Goal: Information Seeking & Learning: Learn about a topic

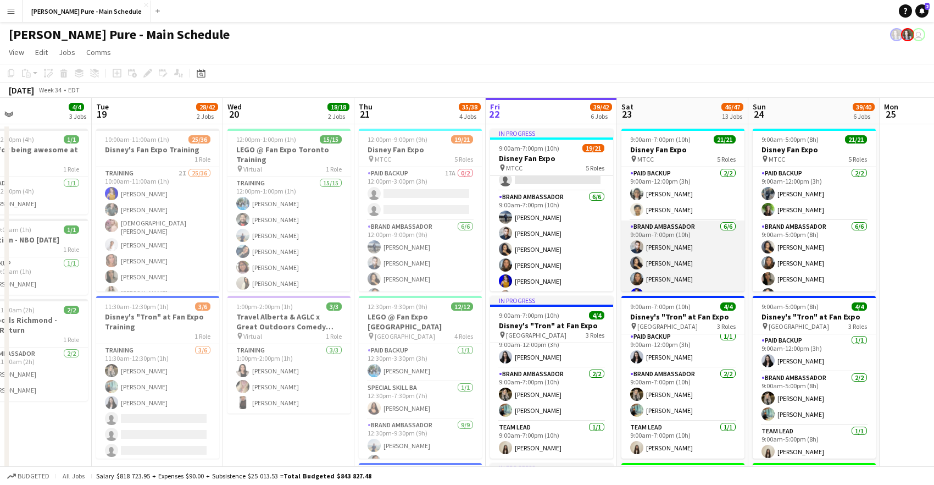
scroll to position [4, 0]
click at [634, 242] on app-user-avatar at bounding box center [636, 242] width 13 height 13
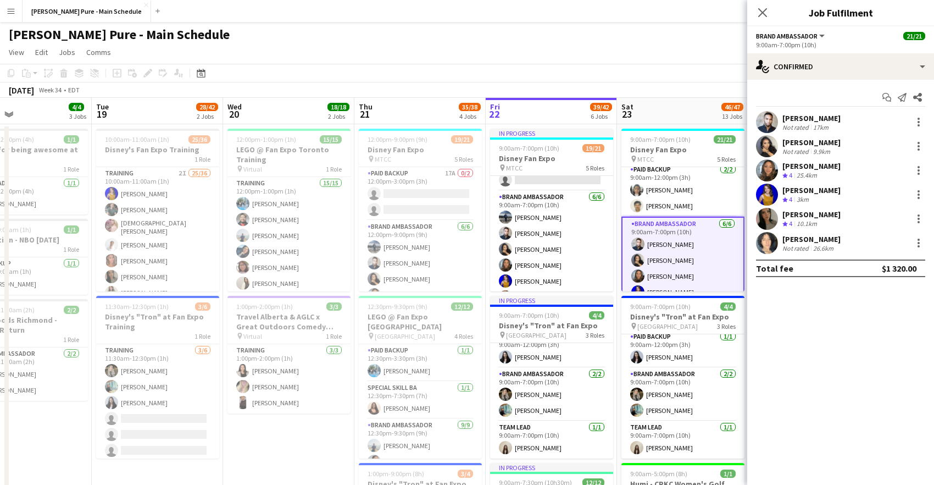
click at [765, 123] on app-user-avatar at bounding box center [767, 122] width 22 height 22
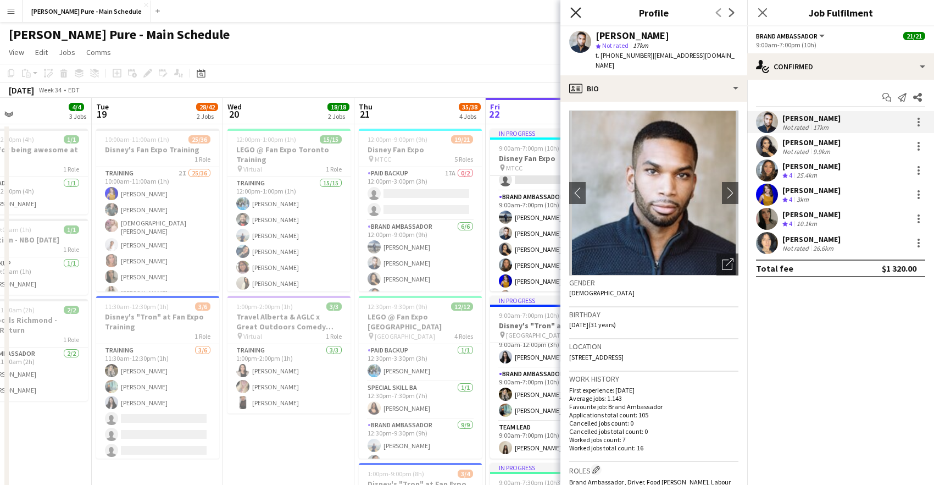
click at [574, 13] on icon at bounding box center [575, 12] width 10 height 10
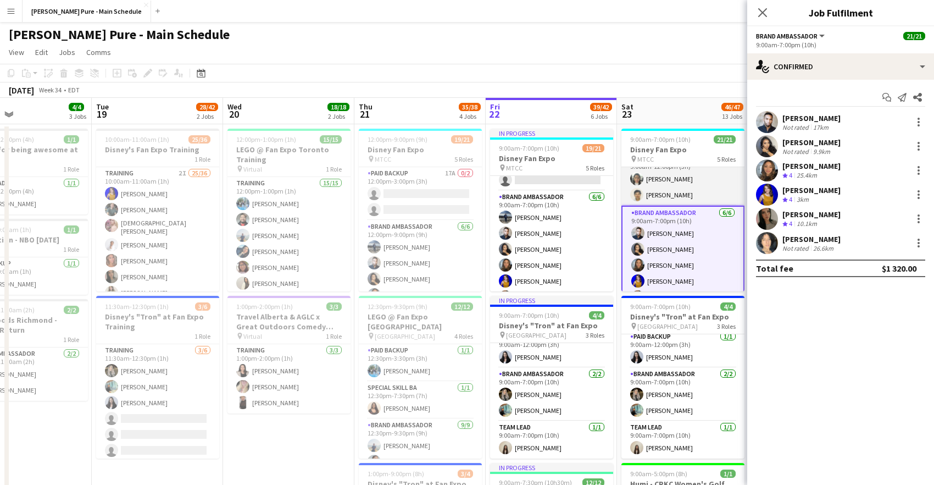
scroll to position [0, 0]
click at [638, 209] on app-user-avatar at bounding box center [636, 209] width 13 height 13
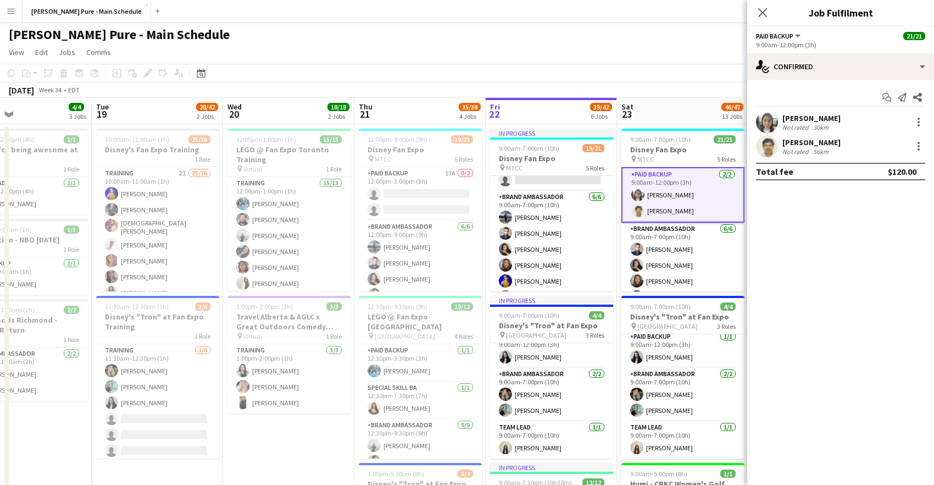
click at [766, 149] on app-user-avatar at bounding box center [767, 146] width 22 height 22
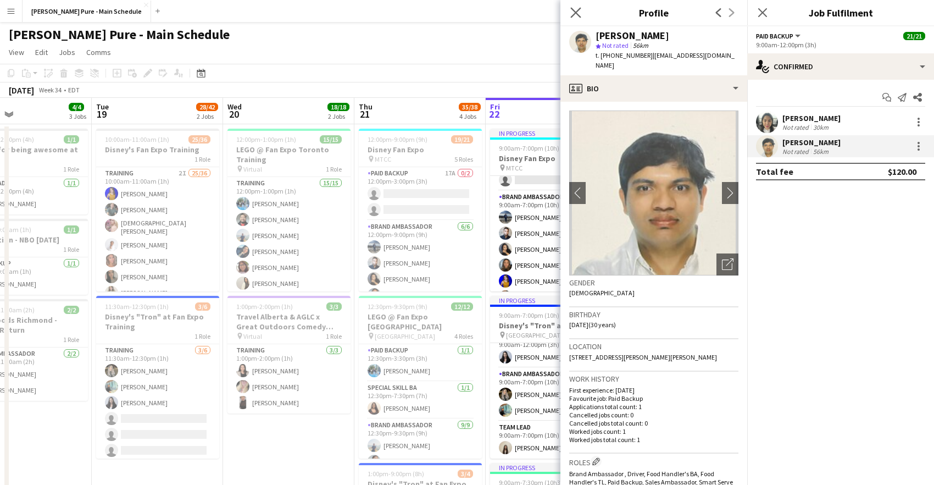
click at [569, 12] on app-icon "Close pop-in" at bounding box center [576, 13] width 16 height 16
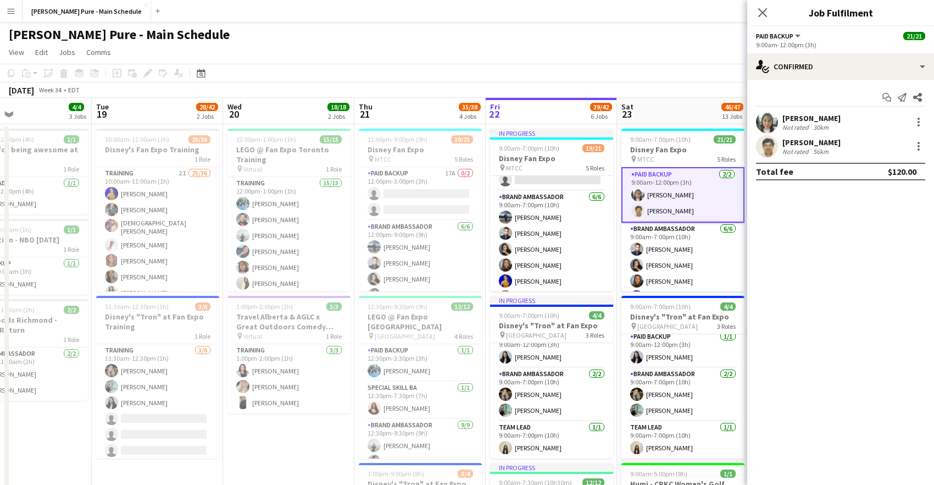
click at [769, 128] on app-user-avatar at bounding box center [767, 122] width 22 height 22
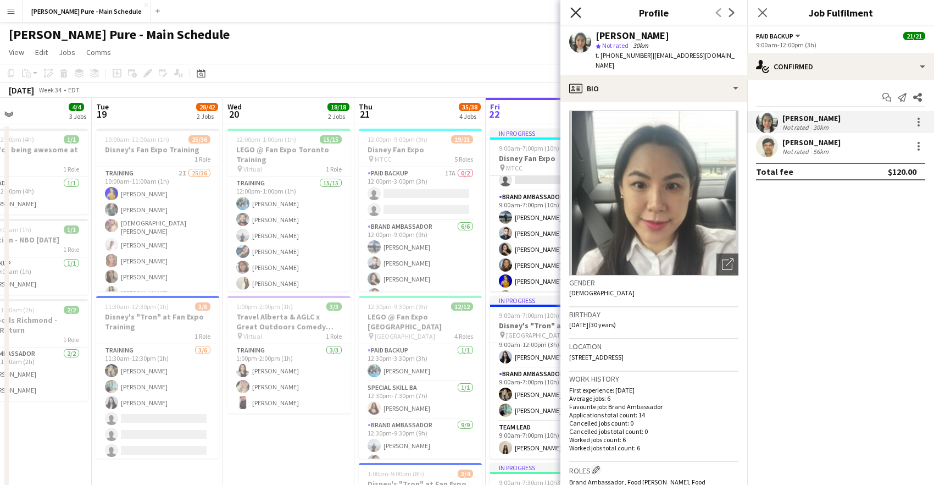
click at [576, 13] on icon at bounding box center [575, 12] width 10 height 10
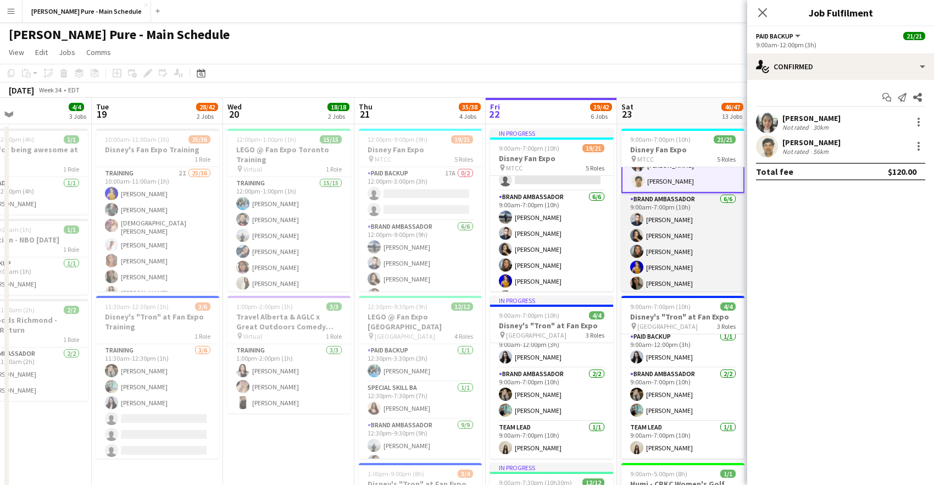
click at [697, 251] on app-card-role "Brand Ambassador [DATE] 9:00am-7:00pm (10h) [PERSON_NAME] [PERSON_NAME] [PERSON…" at bounding box center [682, 251] width 123 height 117
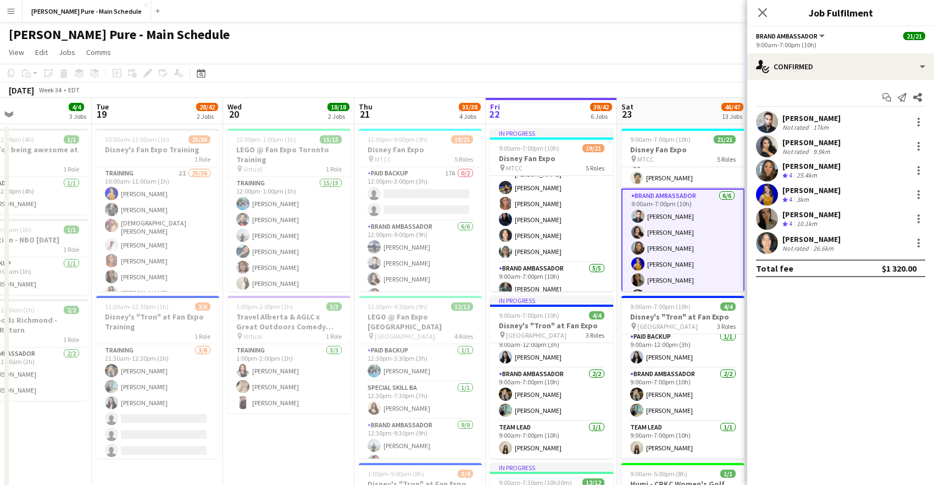
scroll to position [45, 0]
click at [642, 220] on app-user-avatar at bounding box center [637, 218] width 13 height 13
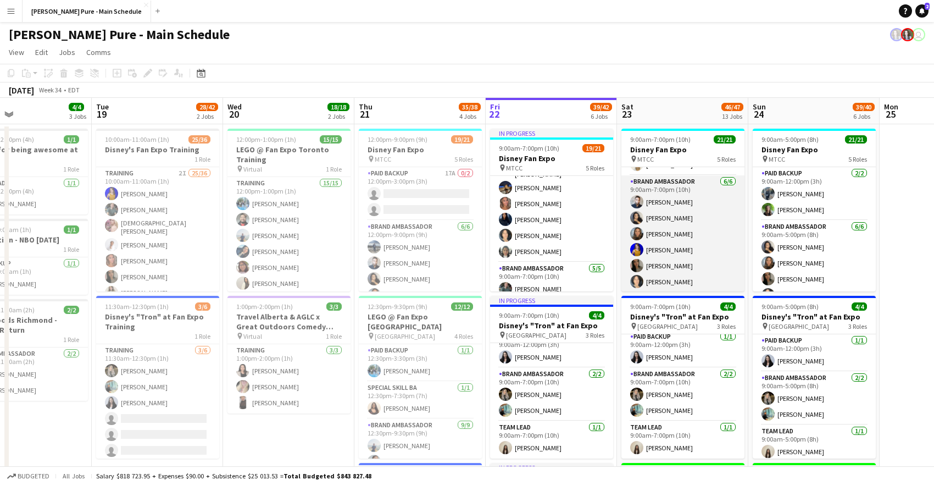
click at [640, 219] on app-user-avatar at bounding box center [636, 217] width 13 height 13
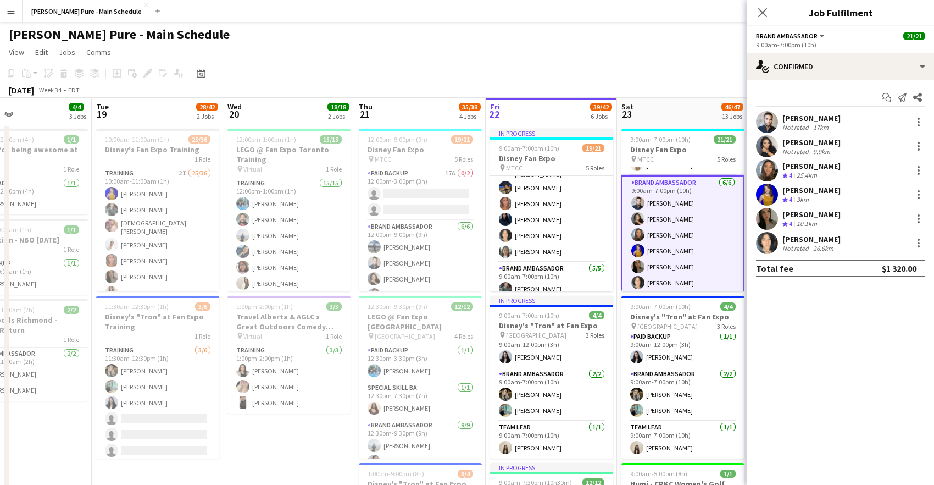
click at [772, 149] on app-user-avatar at bounding box center [767, 146] width 22 height 22
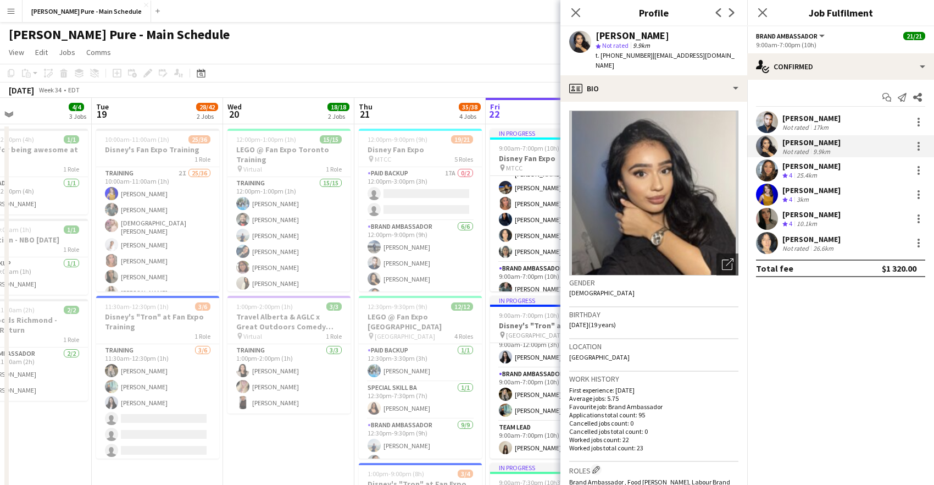
click at [769, 170] on app-user-avatar at bounding box center [767, 170] width 22 height 22
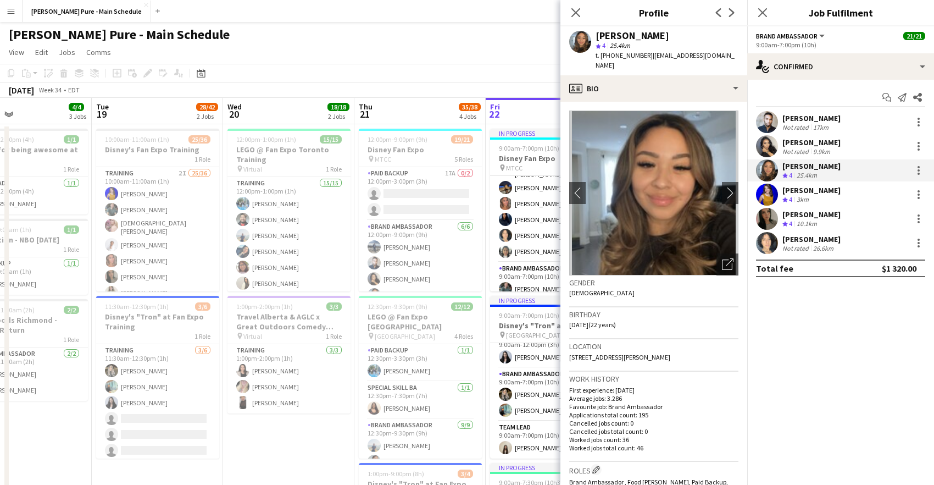
click at [767, 198] on app-user-avatar at bounding box center [767, 195] width 22 height 22
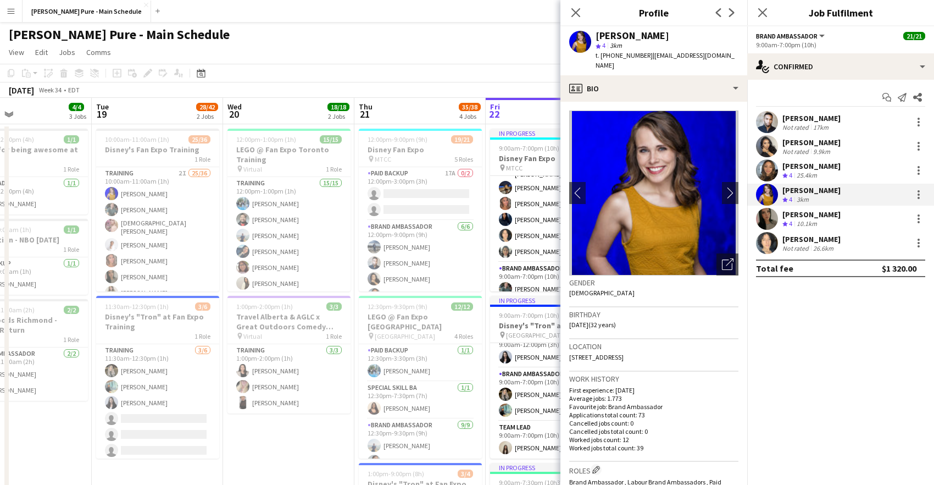
click at [768, 220] on app-user-avatar at bounding box center [767, 219] width 22 height 22
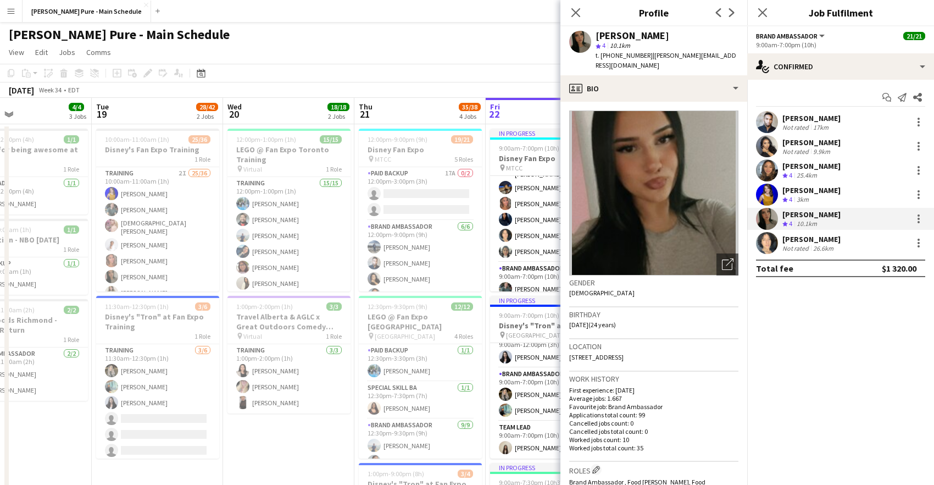
click at [770, 243] on app-user-avatar at bounding box center [767, 243] width 22 height 22
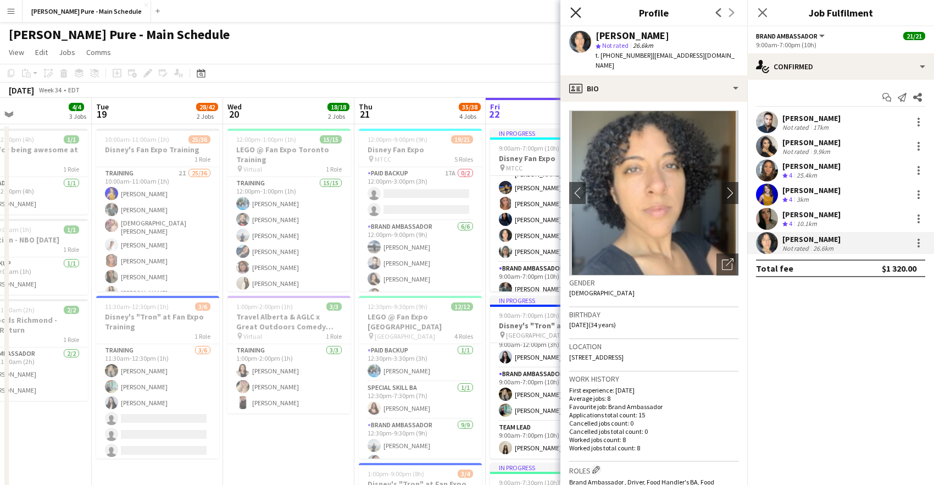
click at [574, 11] on icon at bounding box center [575, 12] width 10 height 10
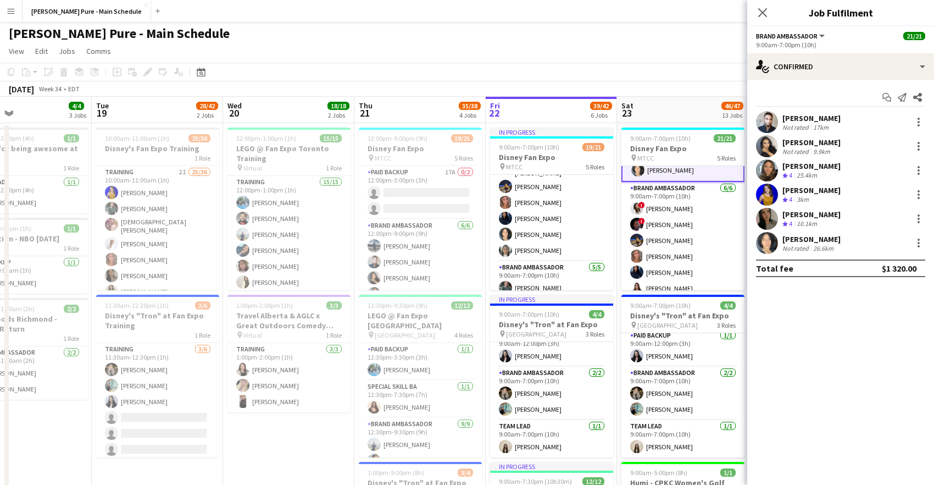
scroll to position [169, 0]
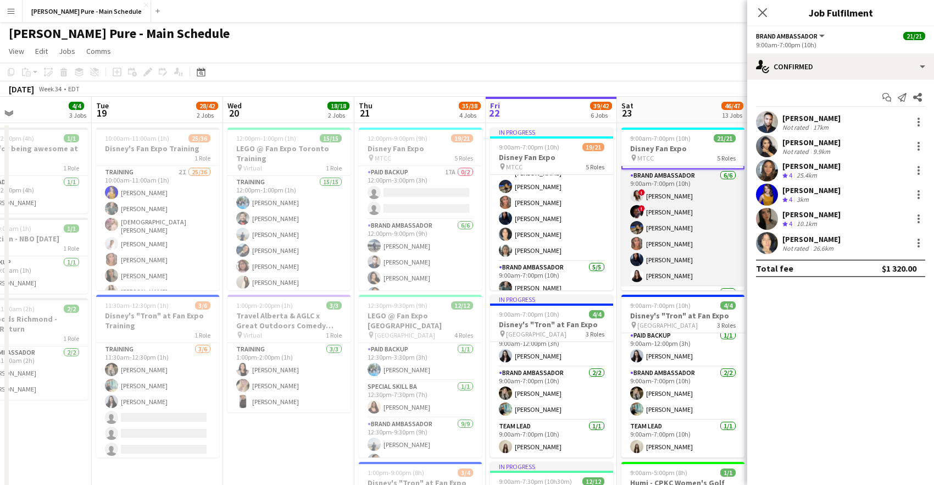
click at [687, 217] on app-card-role "Brand Ambassador [DATE] 9:00am-7:00pm (10h) ! [PERSON_NAME] ! [PERSON_NAME] [PE…" at bounding box center [682, 227] width 123 height 117
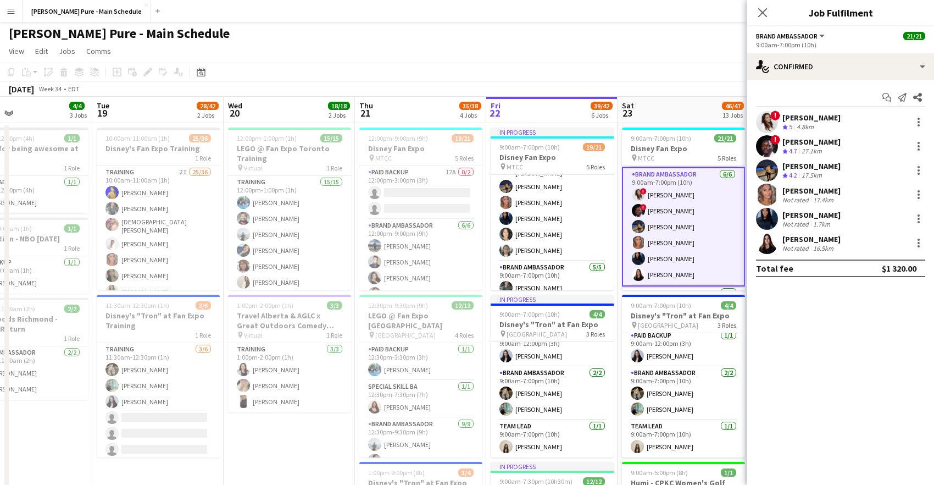
scroll to position [168, 0]
click at [773, 123] on app-user-avatar at bounding box center [767, 122] width 22 height 22
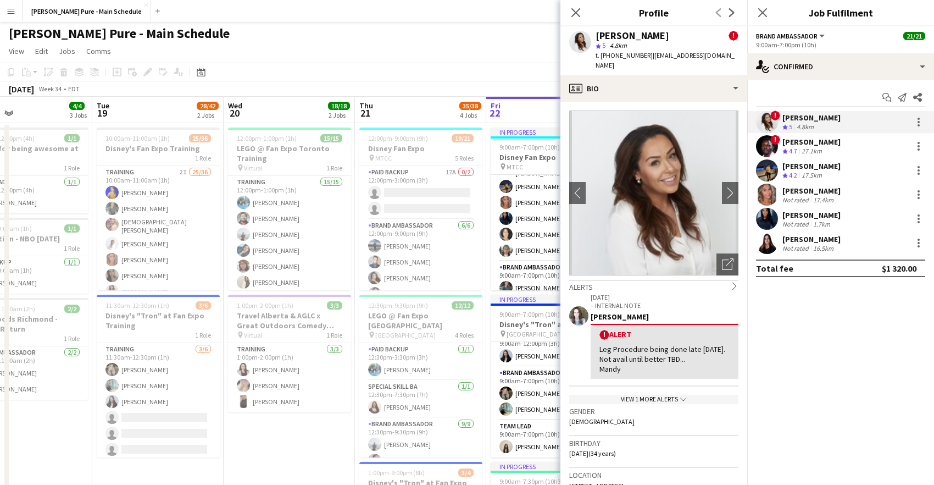
click at [768, 148] on app-user-avatar at bounding box center [767, 146] width 22 height 22
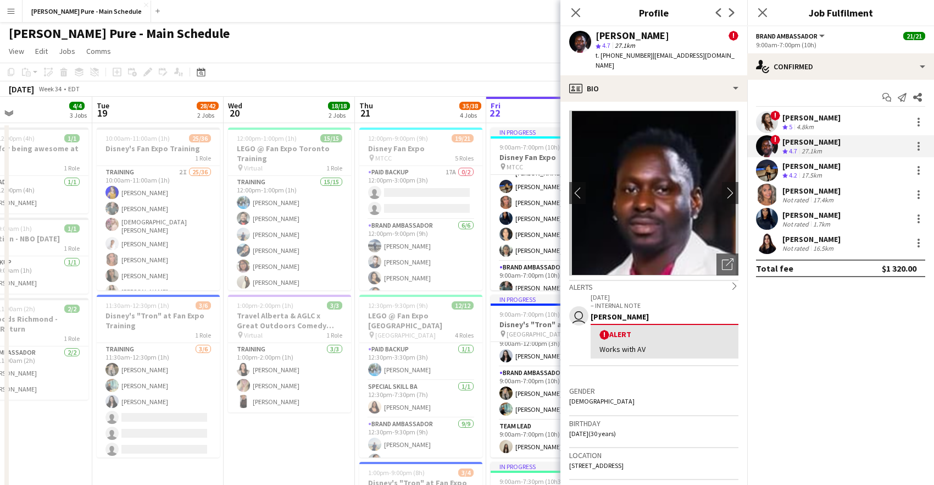
click at [768, 170] on app-user-avatar at bounding box center [767, 170] width 22 height 22
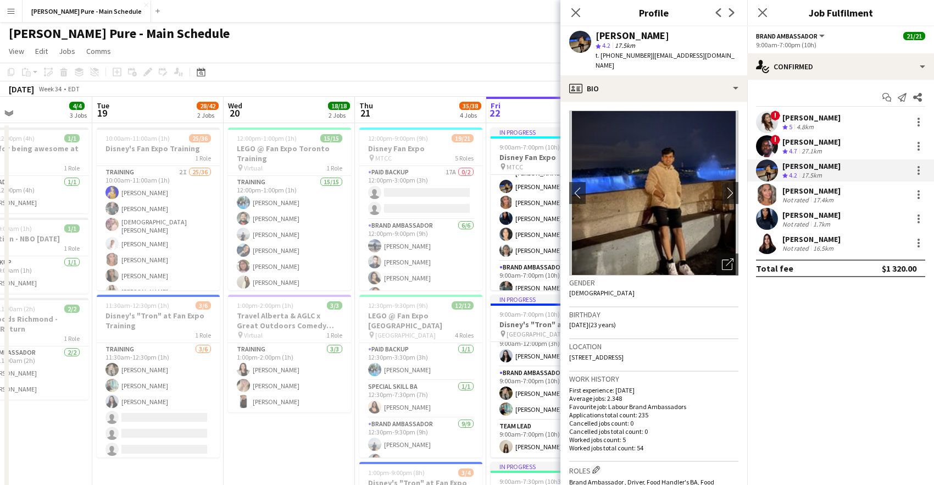
click at [773, 197] on app-user-avatar at bounding box center [767, 195] width 22 height 22
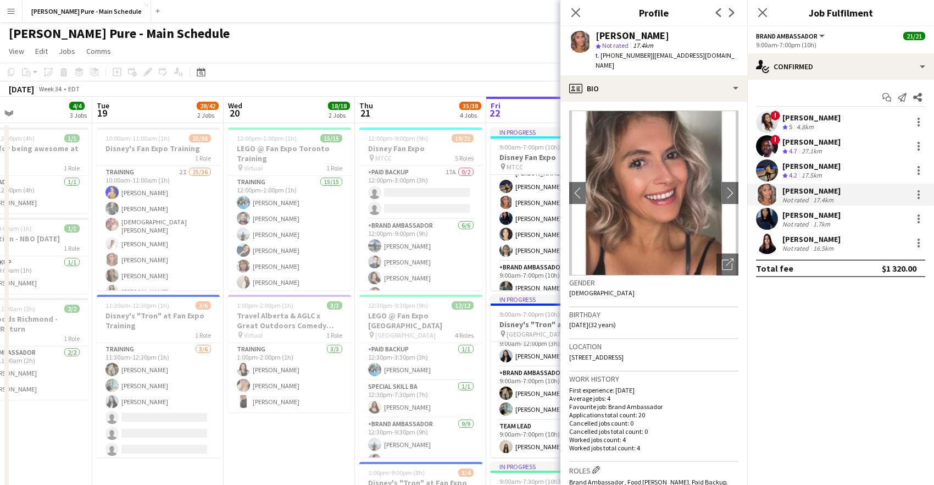
scroll to position [7, 0]
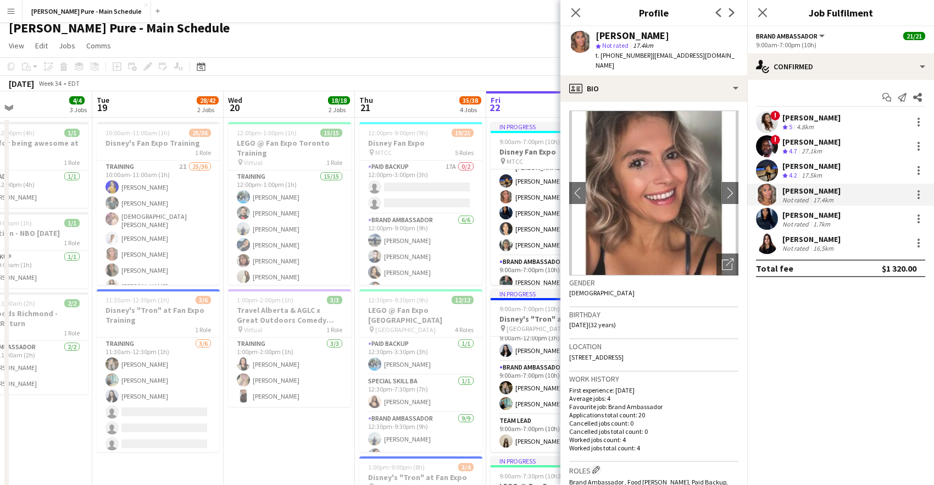
click at [768, 224] on app-user-avatar at bounding box center [767, 219] width 22 height 22
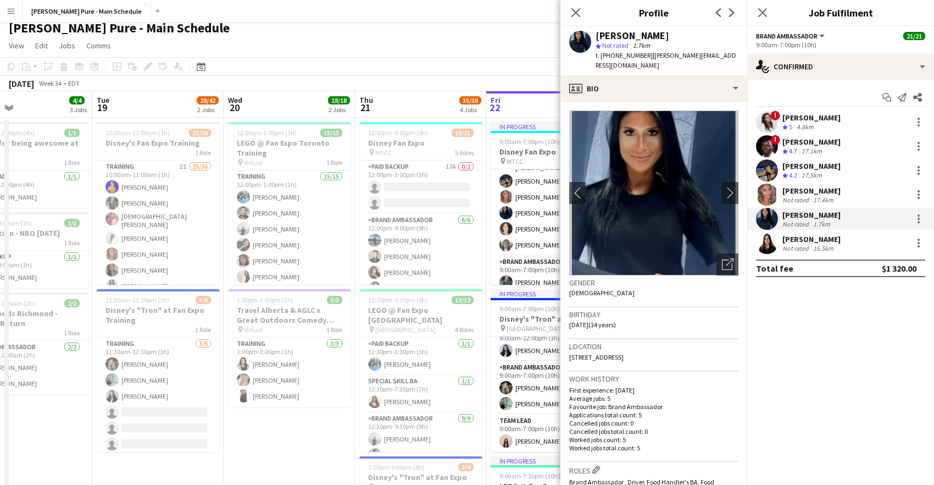
click at [771, 248] on app-user-avatar at bounding box center [767, 243] width 22 height 22
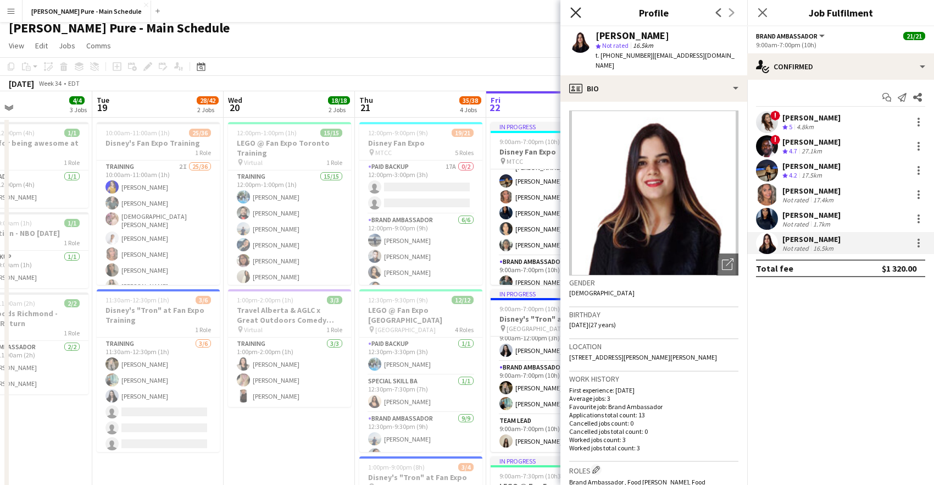
click at [577, 14] on icon at bounding box center [575, 12] width 10 height 10
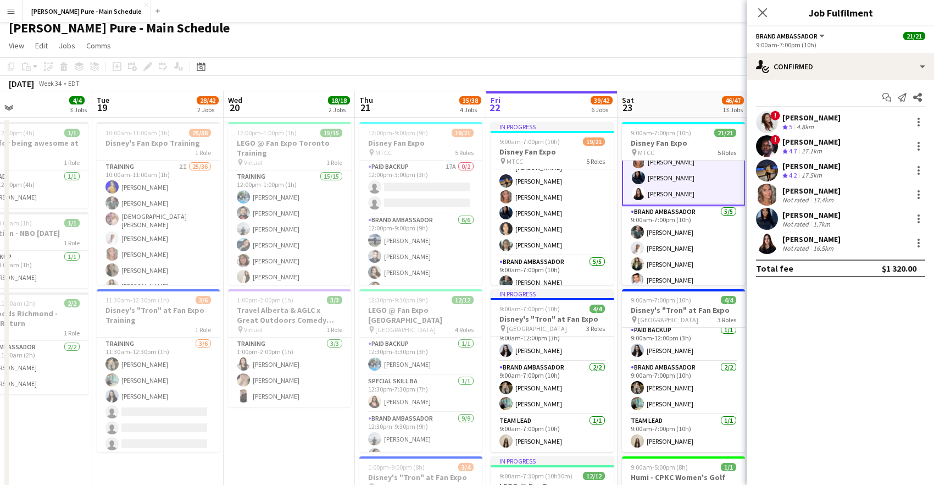
scroll to position [248, 0]
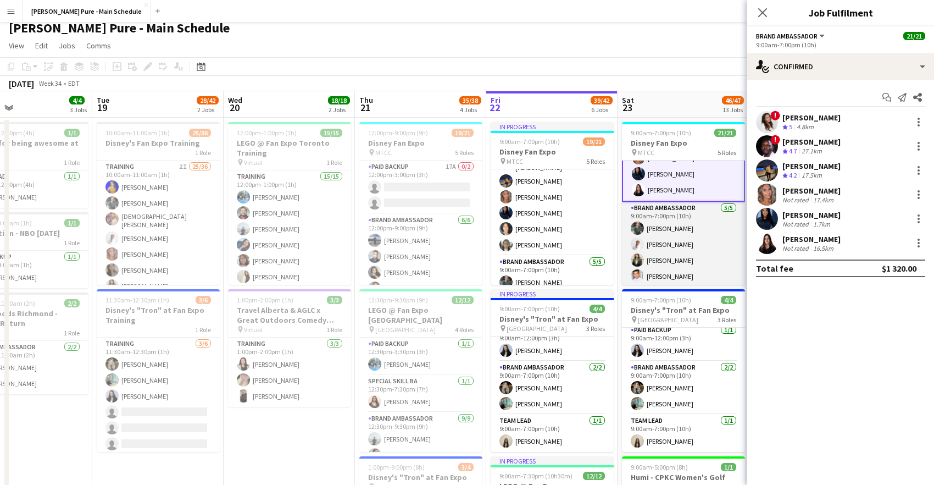
click at [637, 231] on app-user-avatar at bounding box center [637, 227] width 13 height 13
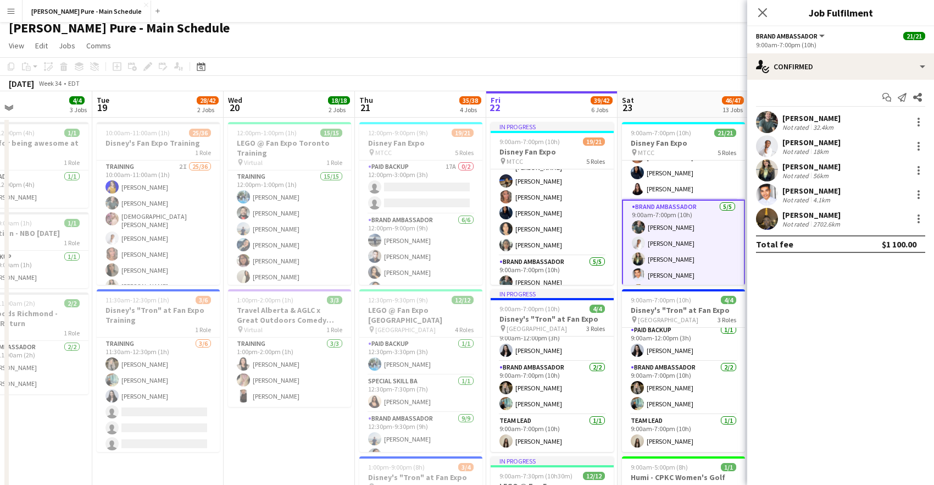
scroll to position [247, 0]
click at [773, 120] on app-user-avatar at bounding box center [767, 122] width 22 height 22
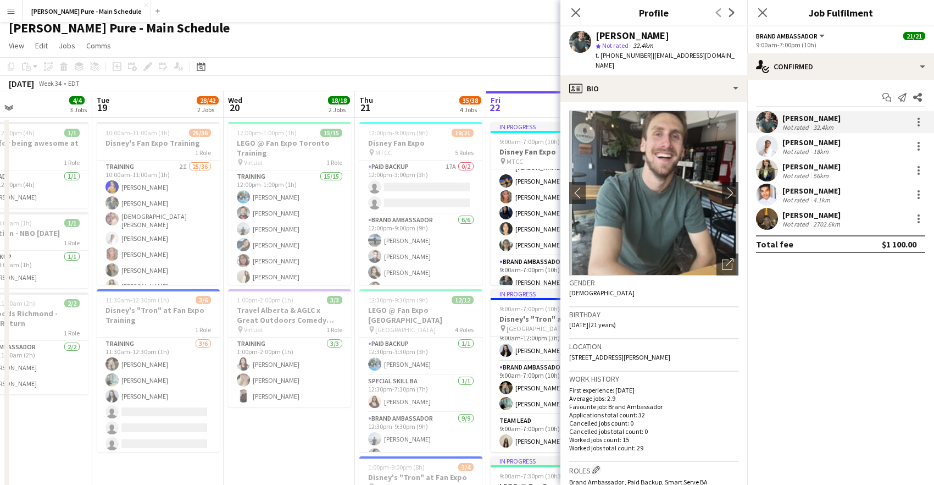
click at [773, 153] on app-user-avatar at bounding box center [767, 146] width 22 height 22
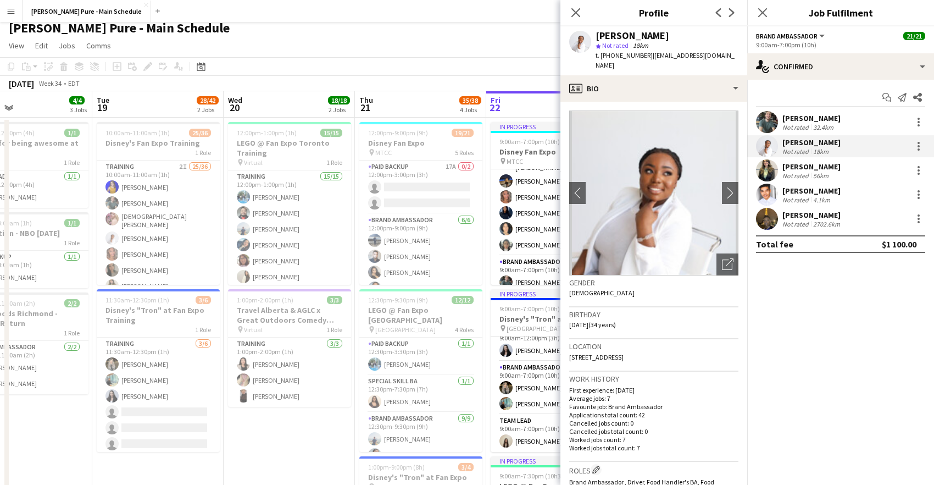
click at [769, 171] on app-user-avatar at bounding box center [767, 170] width 22 height 22
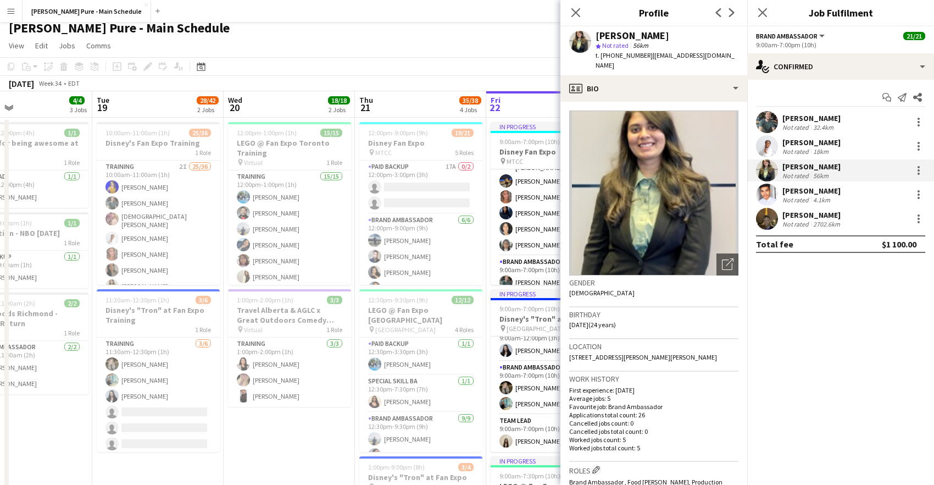
click at [770, 192] on app-user-avatar at bounding box center [767, 195] width 22 height 22
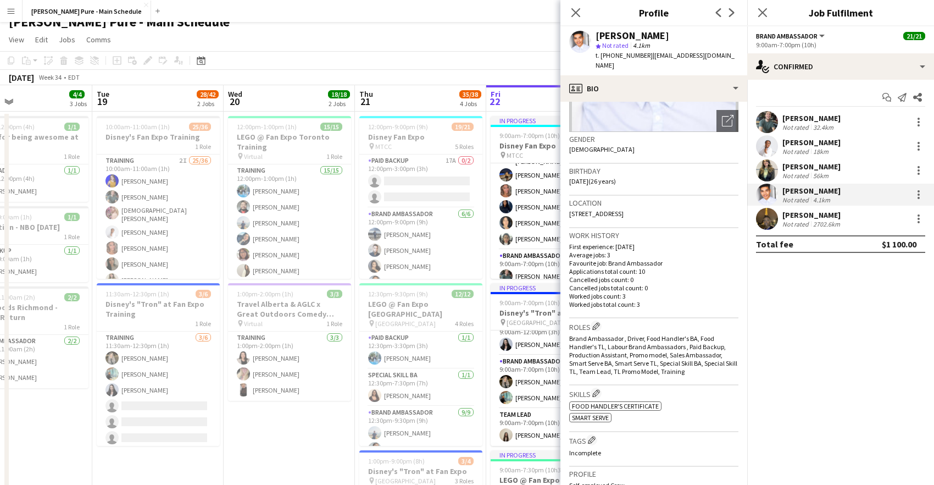
scroll to position [15, 0]
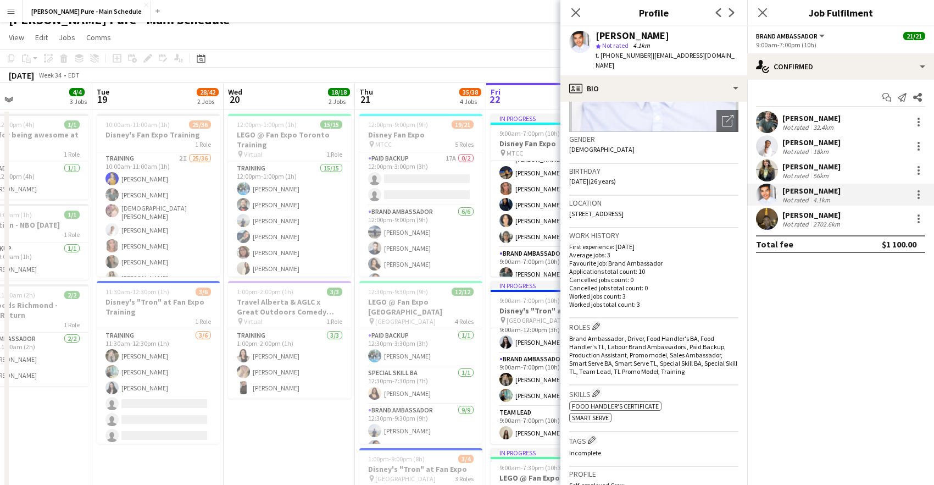
click at [765, 220] on app-user-avatar at bounding box center [767, 219] width 22 height 22
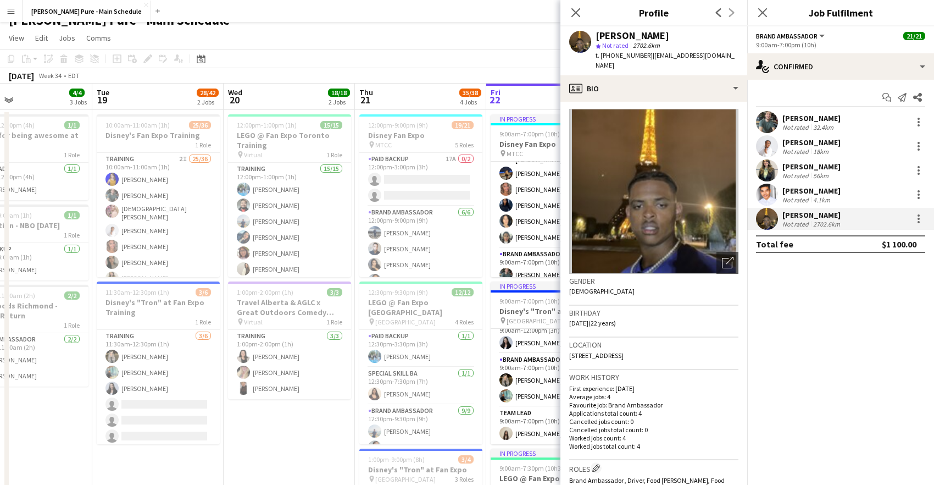
scroll to position [13, 0]
click at [760, 12] on icon "Close pop-in" at bounding box center [762, 12] width 10 height 10
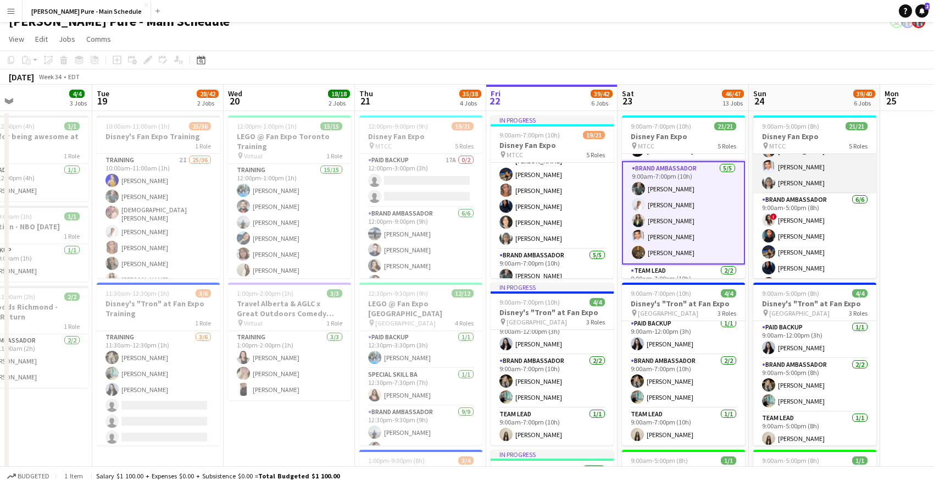
scroll to position [138, 0]
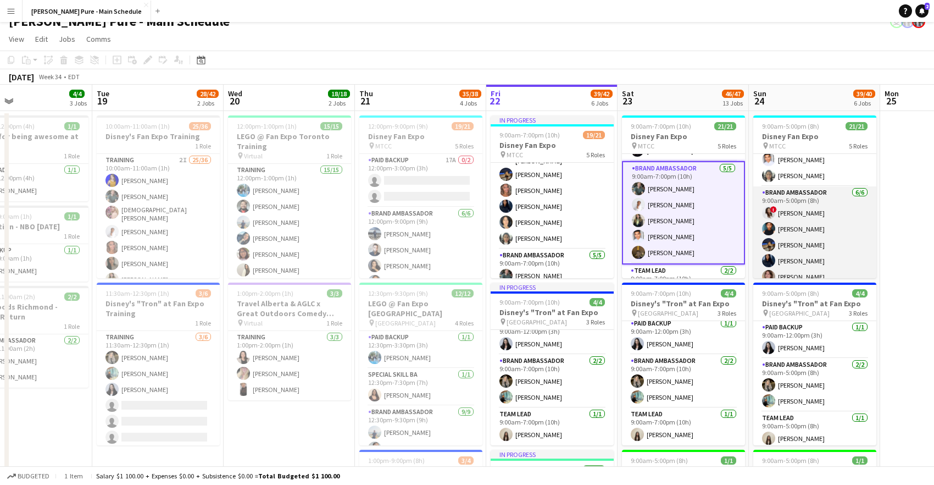
click at [769, 229] on app-user-avatar at bounding box center [768, 228] width 13 height 13
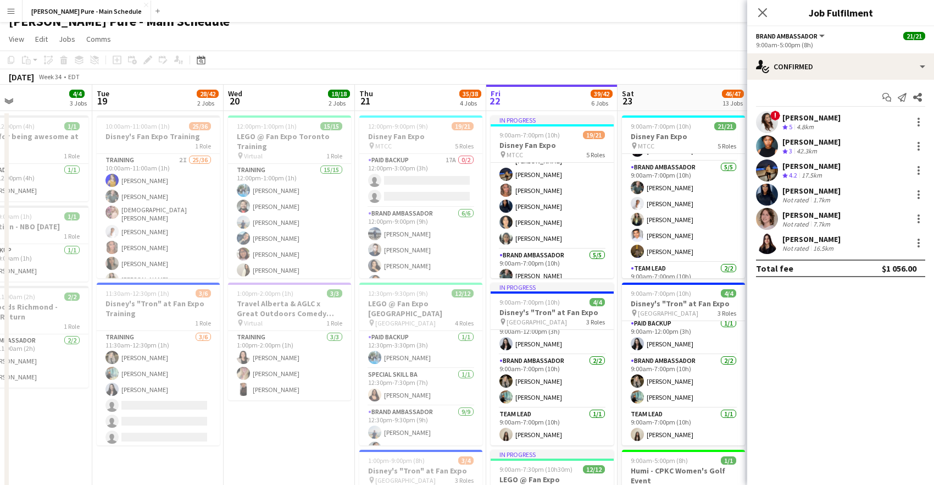
click at [766, 154] on app-user-avatar at bounding box center [767, 146] width 22 height 22
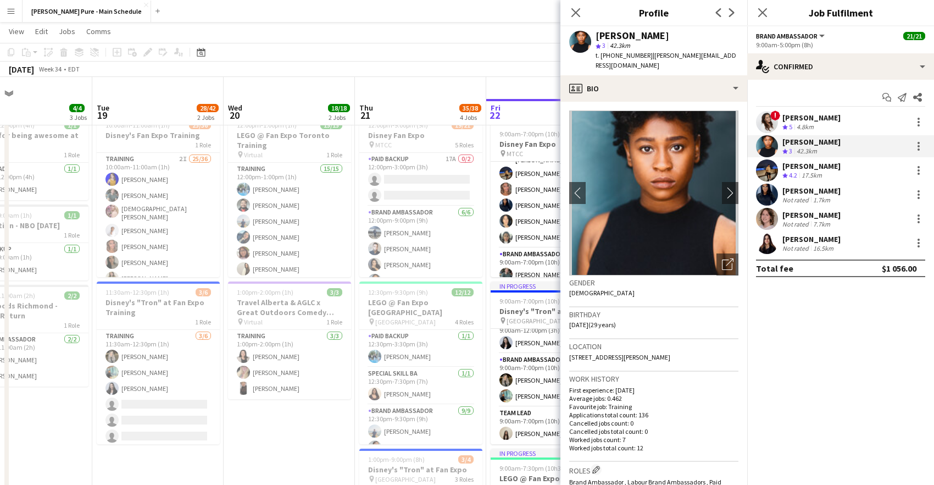
scroll to position [37, 0]
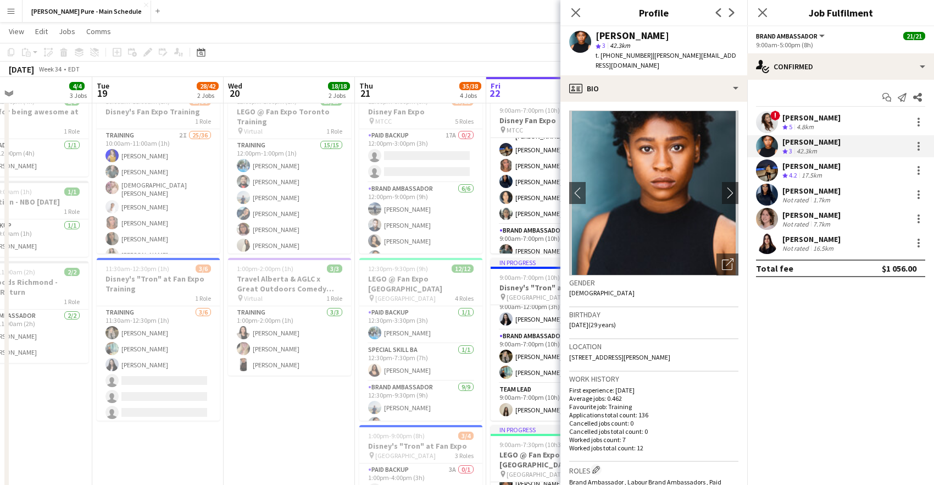
click at [773, 220] on app-user-avatar at bounding box center [767, 219] width 22 height 22
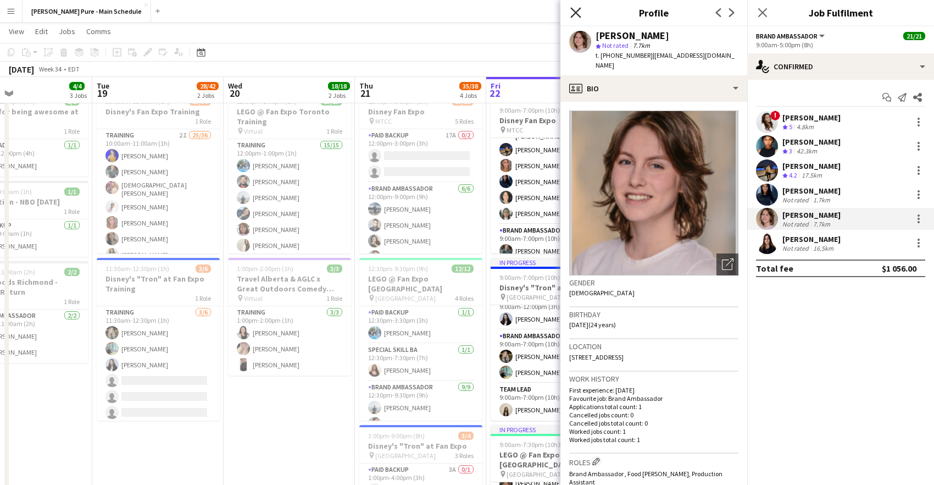
click at [576, 17] on icon "Close pop-in" at bounding box center [575, 12] width 10 height 10
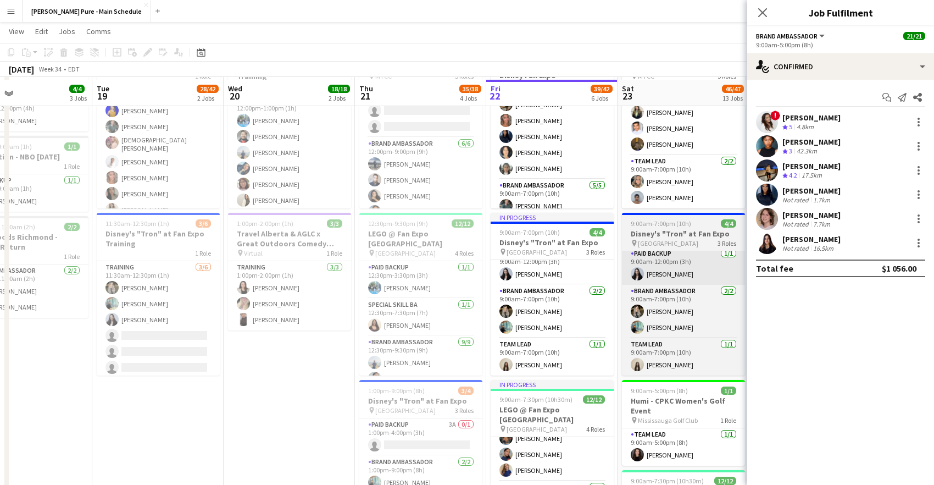
scroll to position [87, 0]
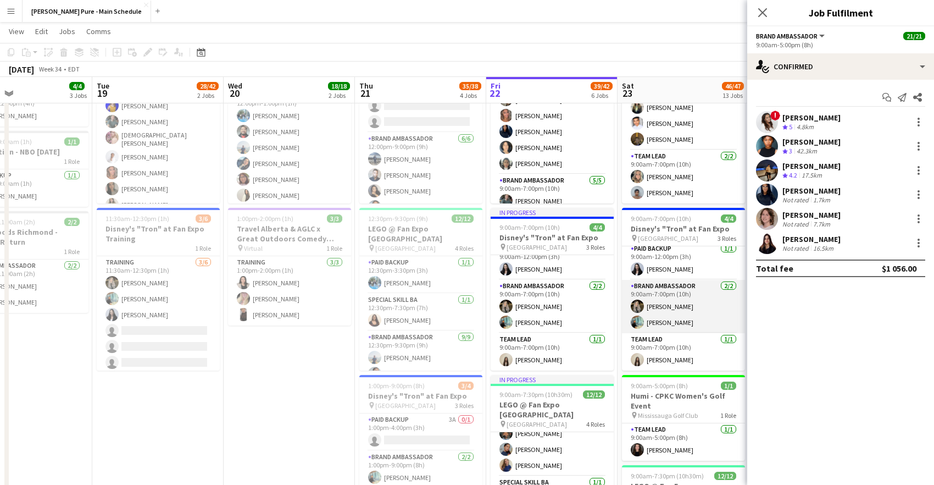
click at [643, 321] on app-user-avatar at bounding box center [637, 321] width 13 height 13
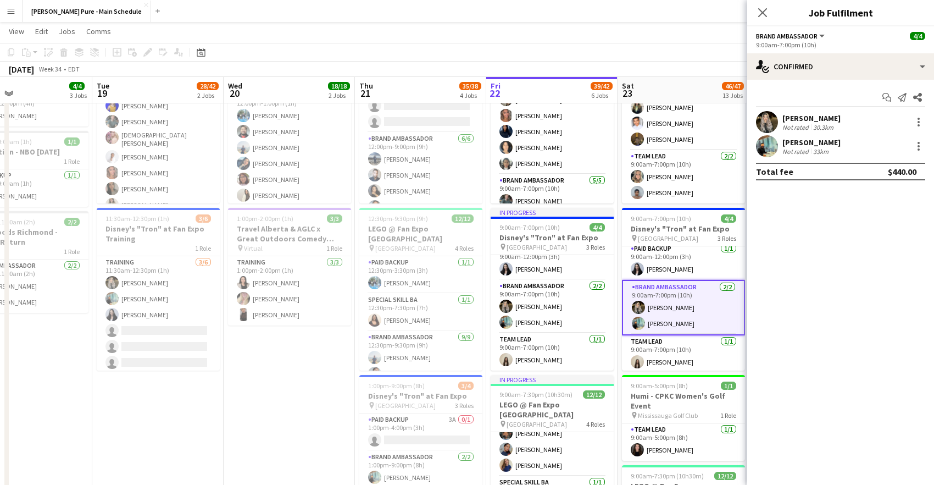
click at [765, 151] on app-user-avatar at bounding box center [767, 146] width 22 height 22
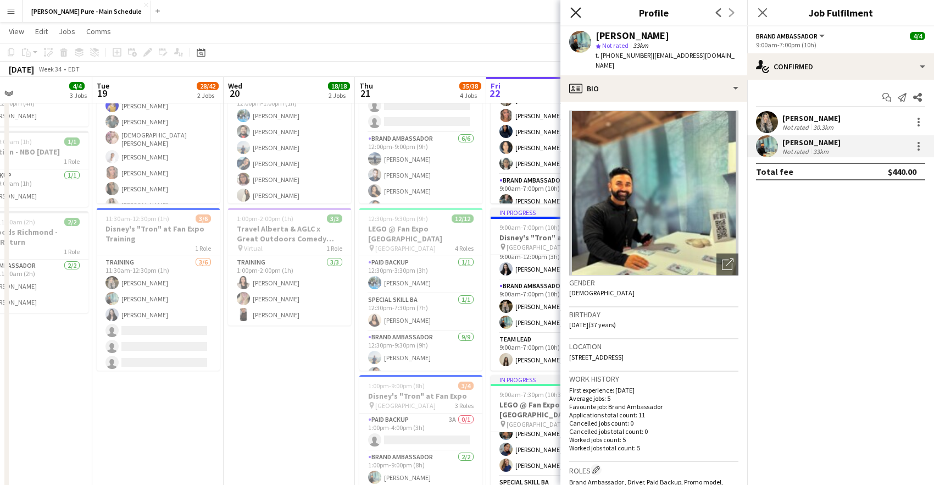
click at [576, 13] on icon at bounding box center [575, 12] width 10 height 10
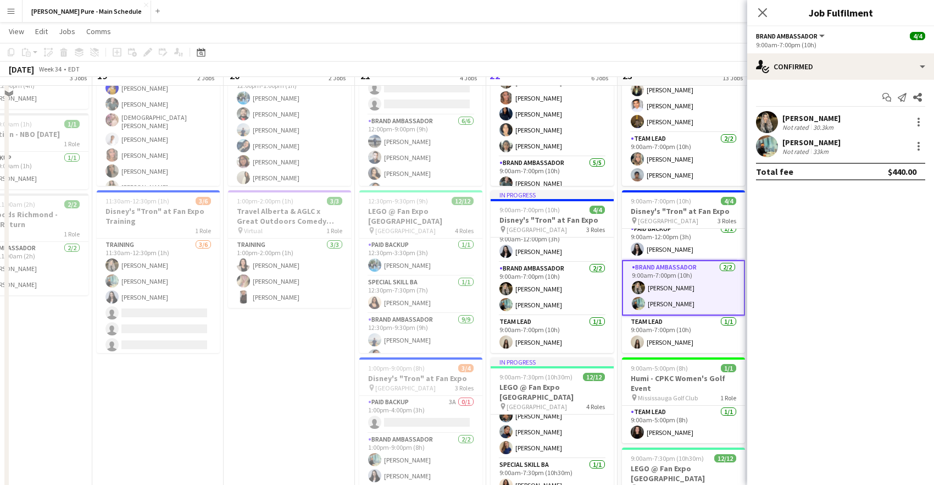
scroll to position [111, 0]
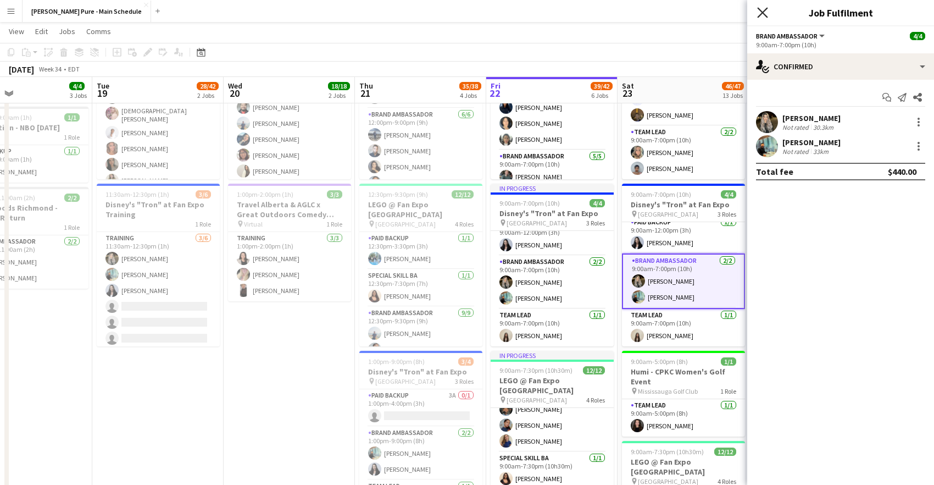
click at [760, 12] on icon "Close pop-in" at bounding box center [762, 12] width 10 height 10
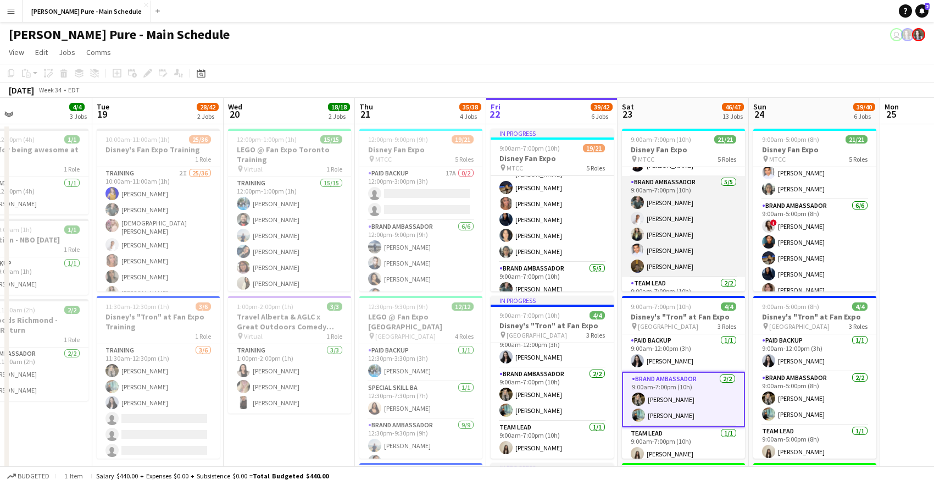
scroll to position [276, 0]
click at [657, 239] on app-card-role "Brand Ambassador [DATE] 9:00am-7:00pm (10h) [PERSON_NAME] [PERSON_NAME] [PERSON…" at bounding box center [683, 229] width 123 height 101
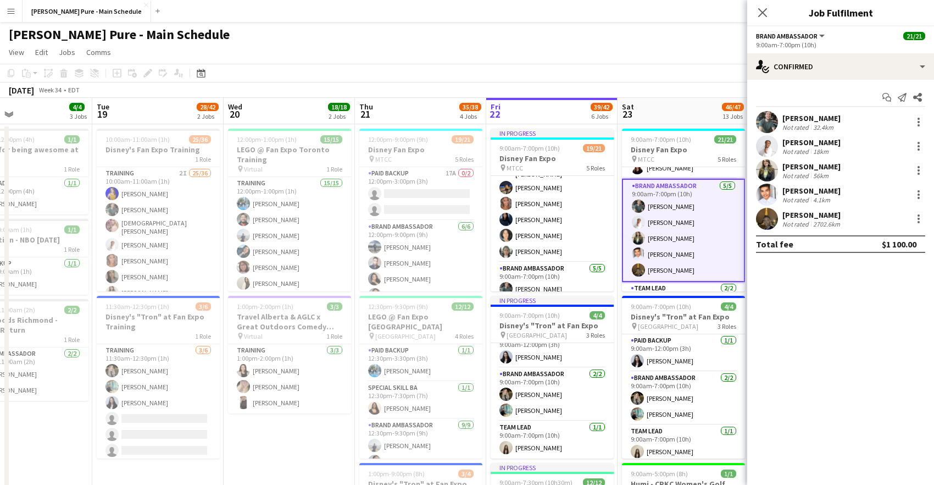
click at [767, 170] on app-user-avatar at bounding box center [767, 170] width 22 height 22
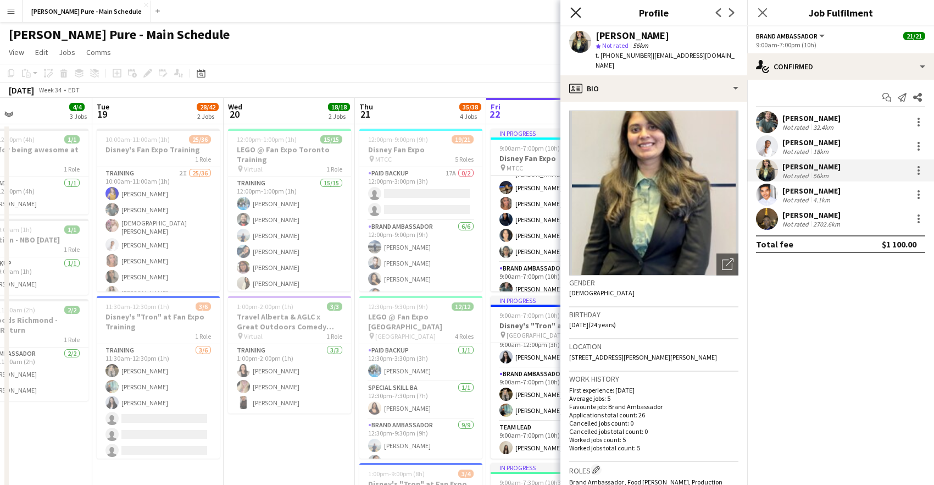
click at [574, 13] on icon "Close pop-in" at bounding box center [575, 12] width 10 height 10
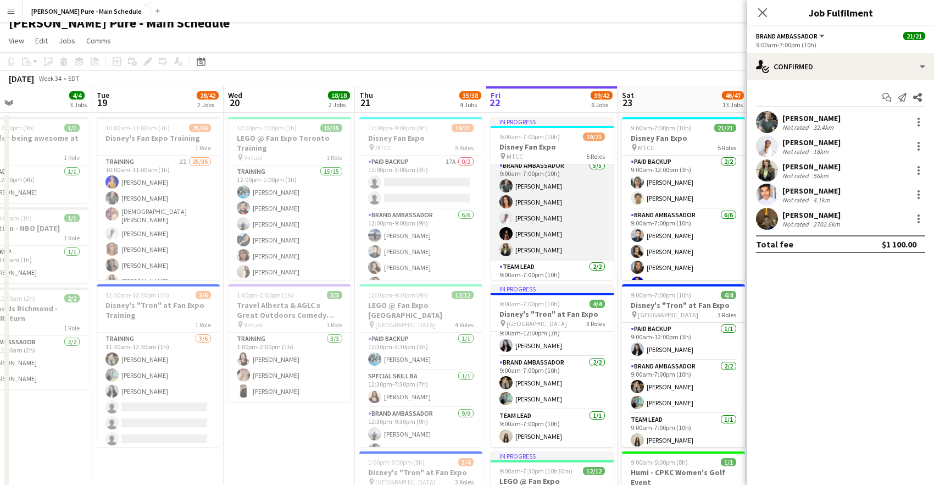
scroll to position [294, 0]
click at [507, 231] on app-user-avatar at bounding box center [505, 235] width 13 height 13
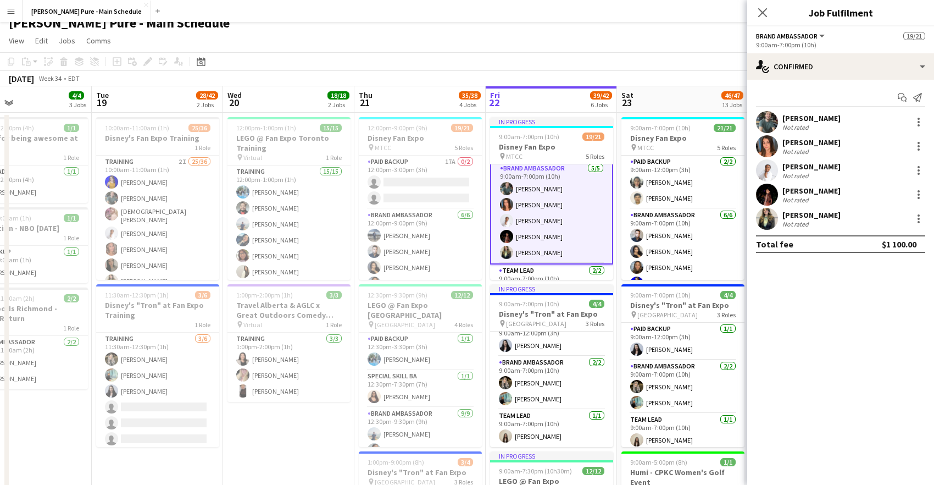
scroll to position [295, 0]
click at [507, 237] on app-user-avatar at bounding box center [506, 235] width 13 height 13
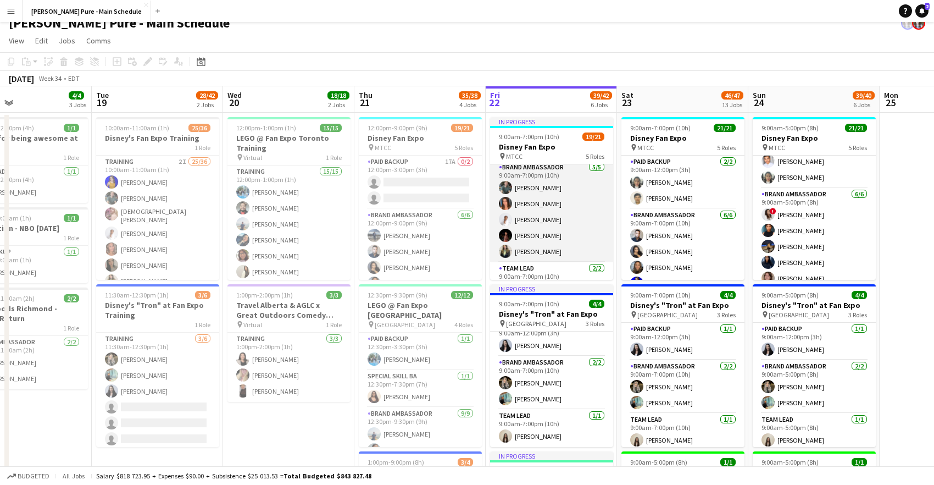
click at [507, 237] on app-user-avatar at bounding box center [505, 235] width 13 height 13
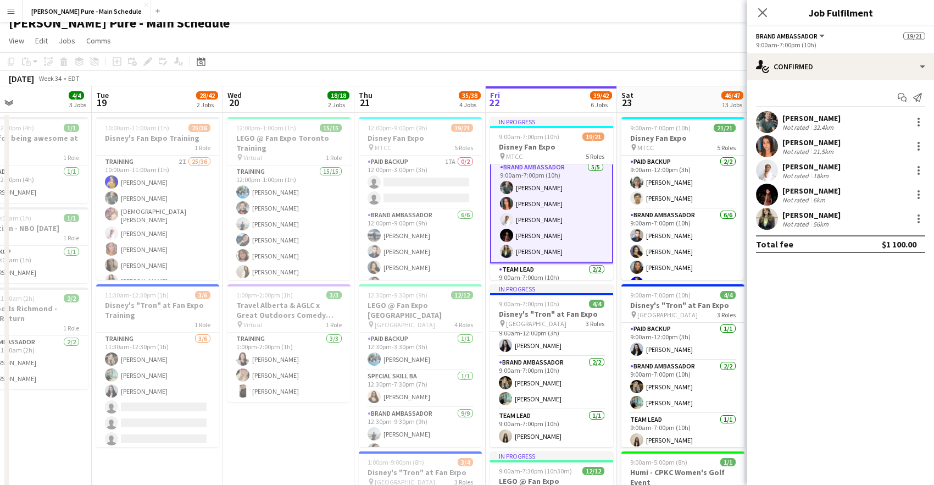
click at [768, 195] on app-user-avatar at bounding box center [767, 195] width 22 height 22
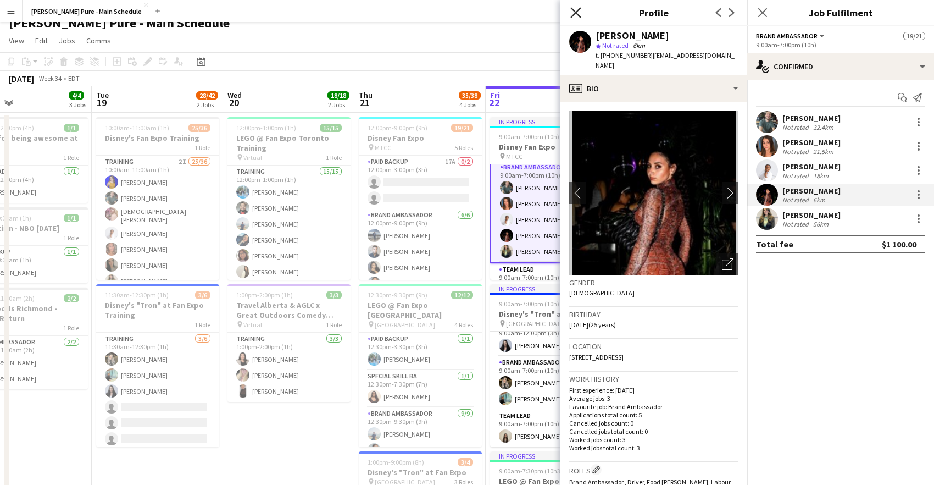
click at [576, 14] on icon "Close pop-in" at bounding box center [575, 12] width 10 height 10
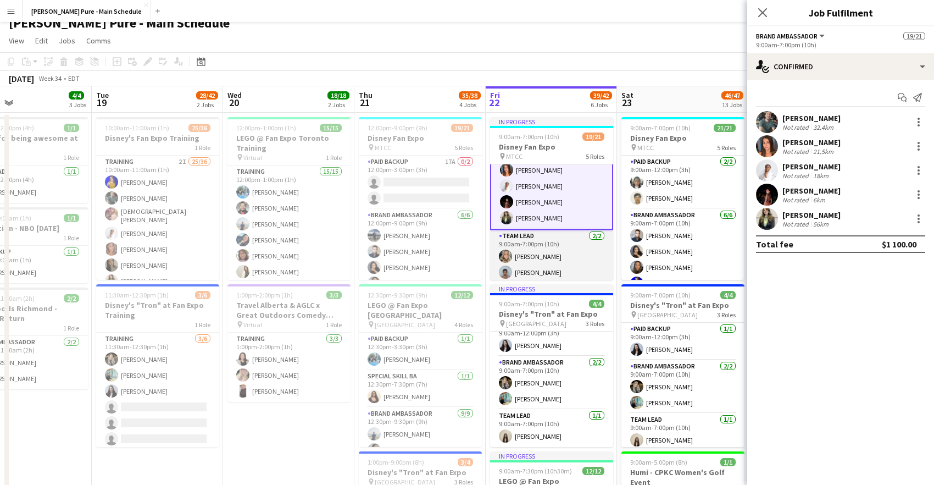
click at [506, 250] on app-user-avatar at bounding box center [505, 255] width 13 height 13
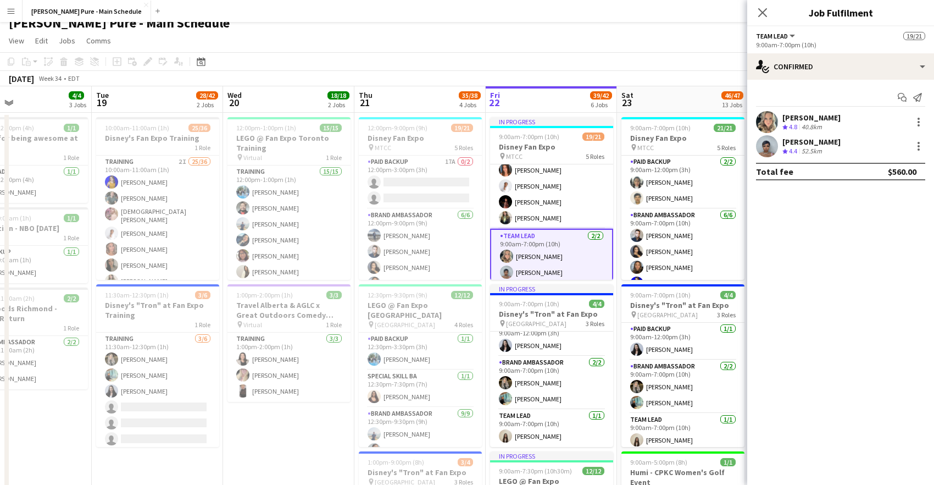
click at [760, 120] on app-user-avatar at bounding box center [767, 122] width 22 height 22
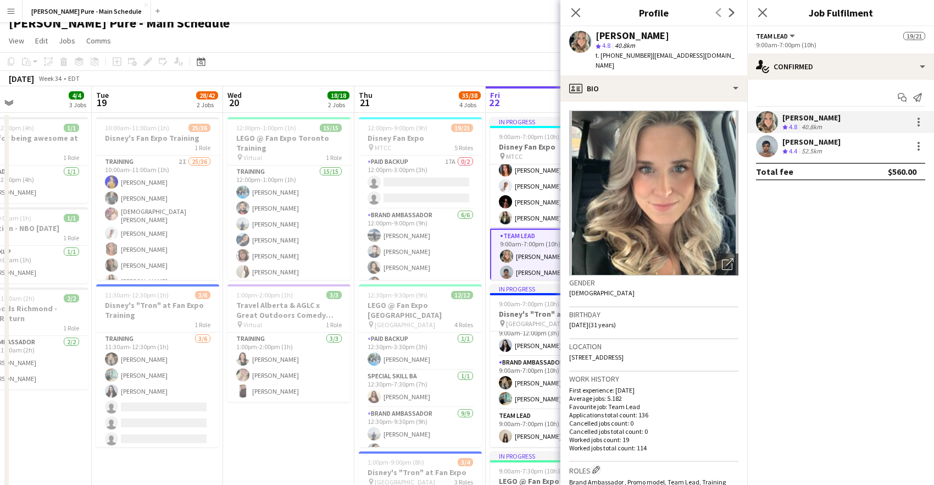
click at [771, 152] on app-user-avatar at bounding box center [767, 146] width 22 height 22
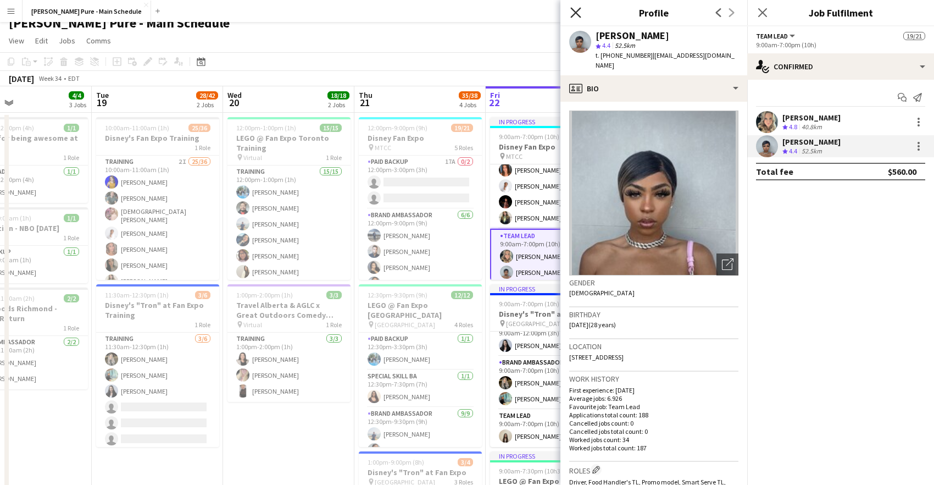
click at [577, 15] on icon "Close pop-in" at bounding box center [575, 12] width 10 height 10
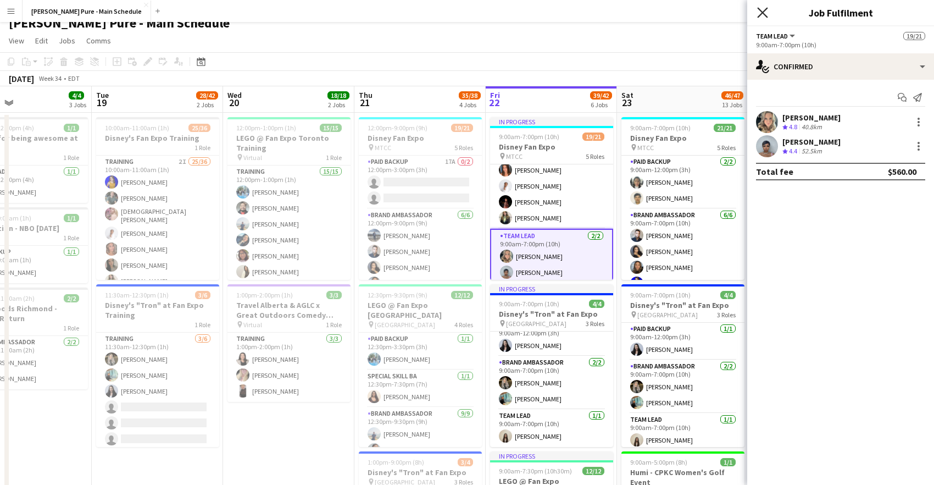
click at [763, 14] on icon "Close pop-in" at bounding box center [762, 12] width 10 height 10
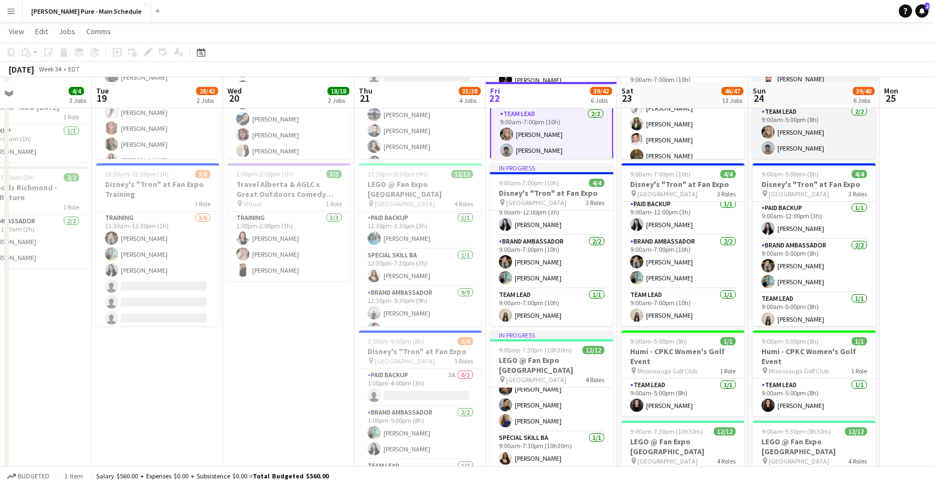
scroll to position [140, 0]
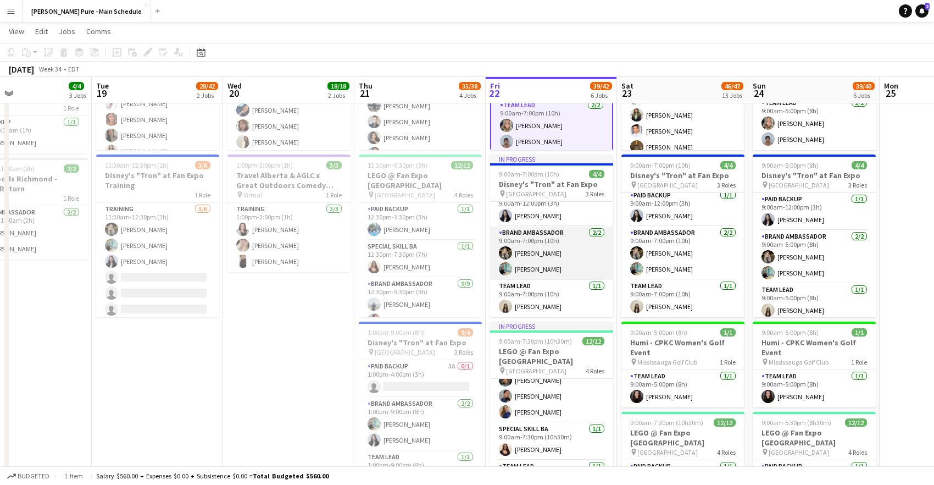
click at [506, 253] on app-user-avatar at bounding box center [505, 252] width 13 height 13
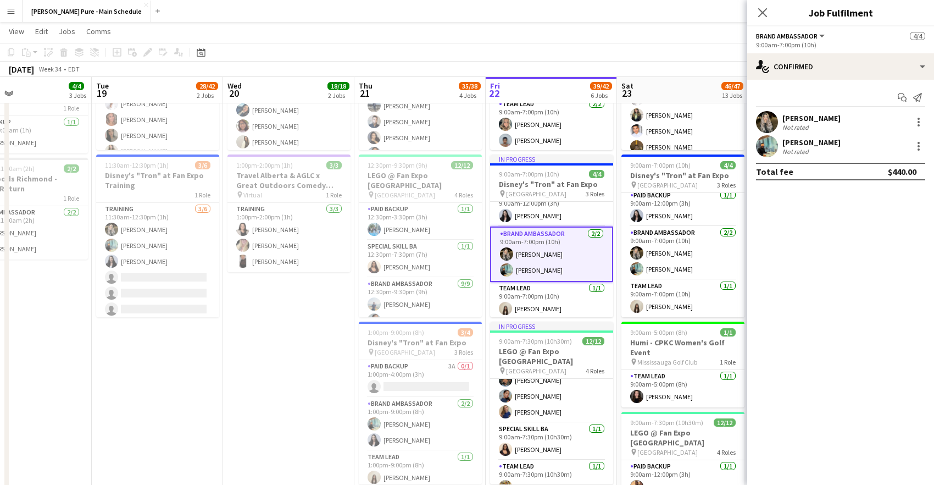
scroll to position [326, 0]
click at [770, 141] on app-user-avatar at bounding box center [767, 146] width 22 height 22
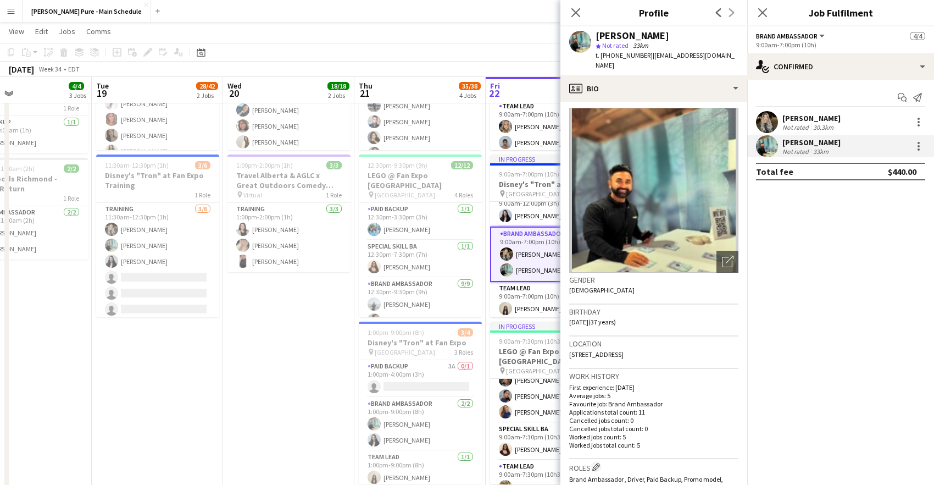
scroll to position [0, 0]
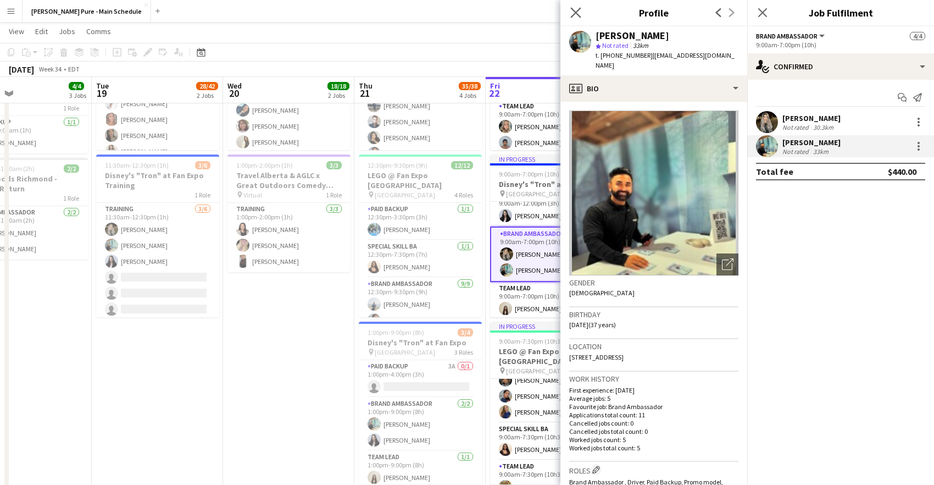
click at [577, 7] on app-icon "Close pop-in" at bounding box center [576, 13] width 16 height 16
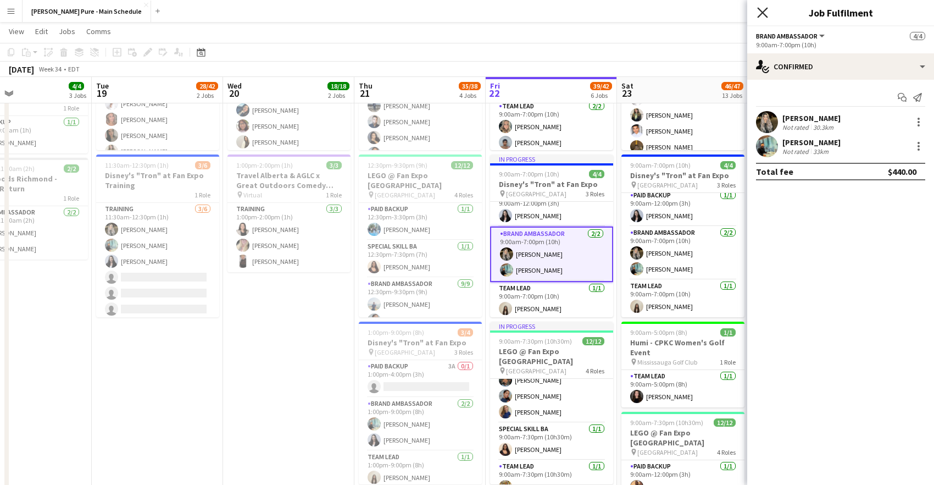
click at [765, 9] on icon at bounding box center [762, 12] width 10 height 10
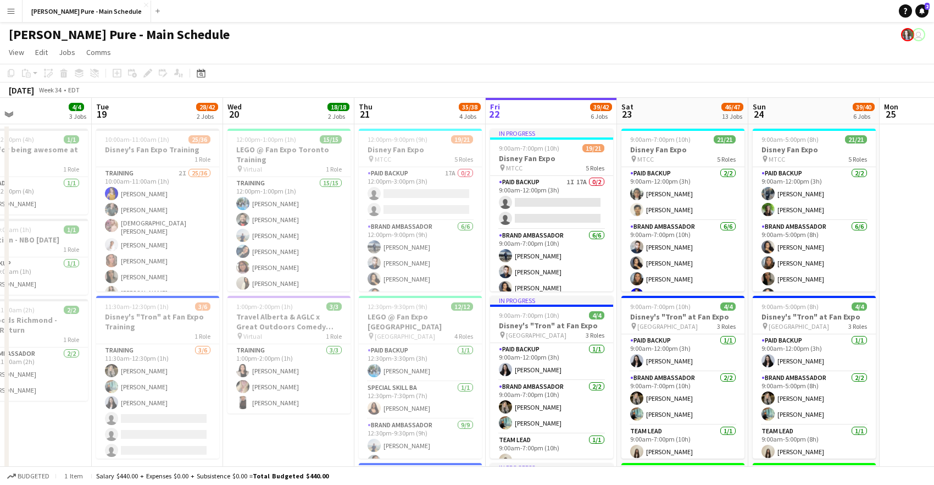
click at [567, 48] on app-page-menu "View Day view expanded Day view collapsed Month view Date picker Jump to [DATE]…" at bounding box center [467, 53] width 934 height 21
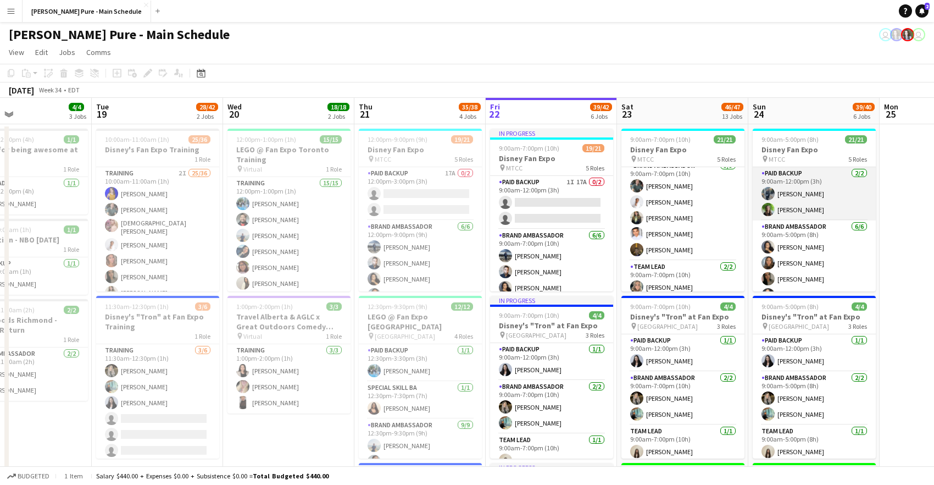
scroll to position [0, 303]
click at [773, 210] on app-user-avatar at bounding box center [767, 209] width 13 height 13
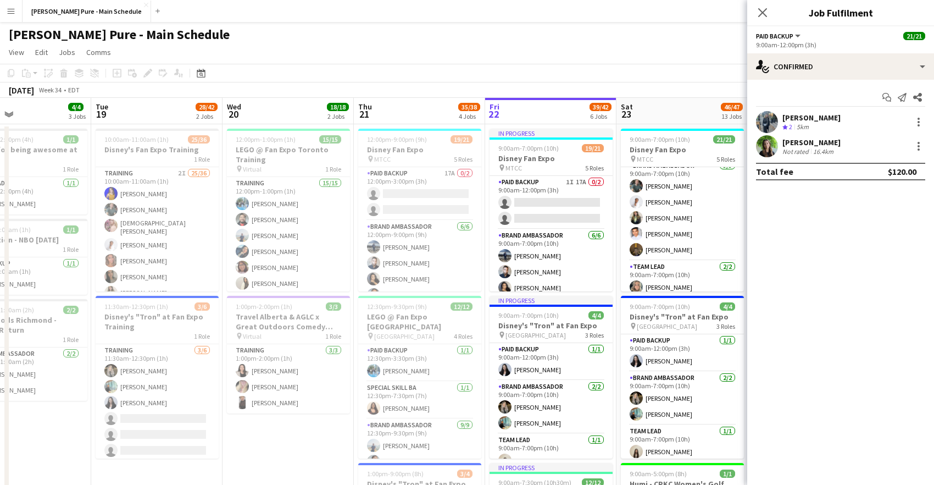
click at [766, 156] on app-user-avatar at bounding box center [767, 146] width 22 height 22
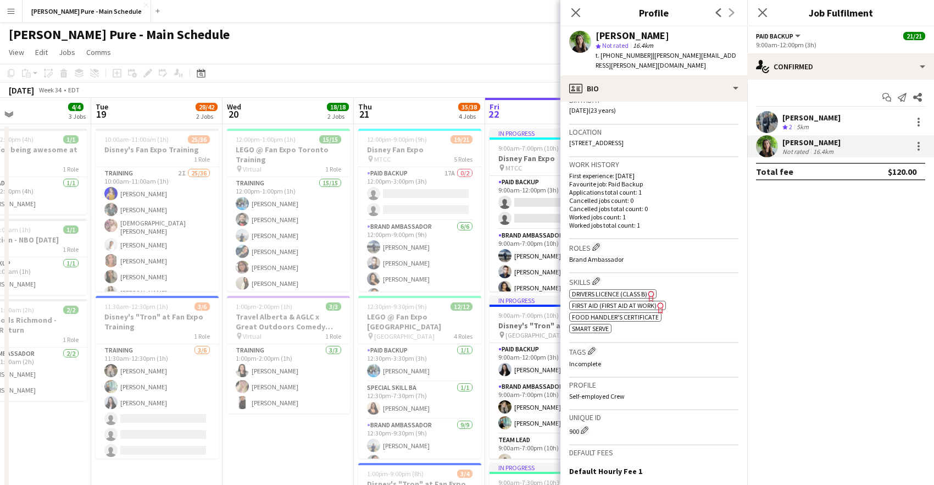
scroll to position [218, 0]
click at [569, 9] on app-icon "Close pop-in" at bounding box center [576, 13] width 16 height 16
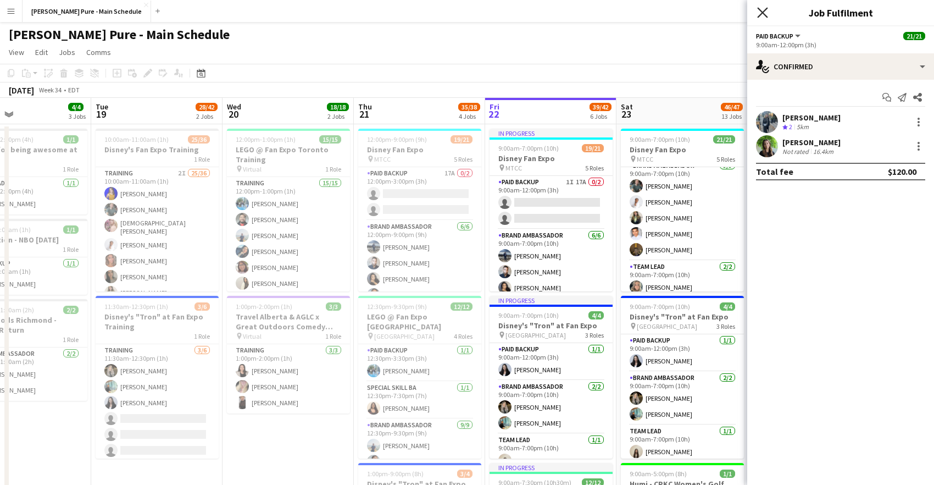
click at [761, 15] on icon "Close pop-in" at bounding box center [762, 12] width 10 height 10
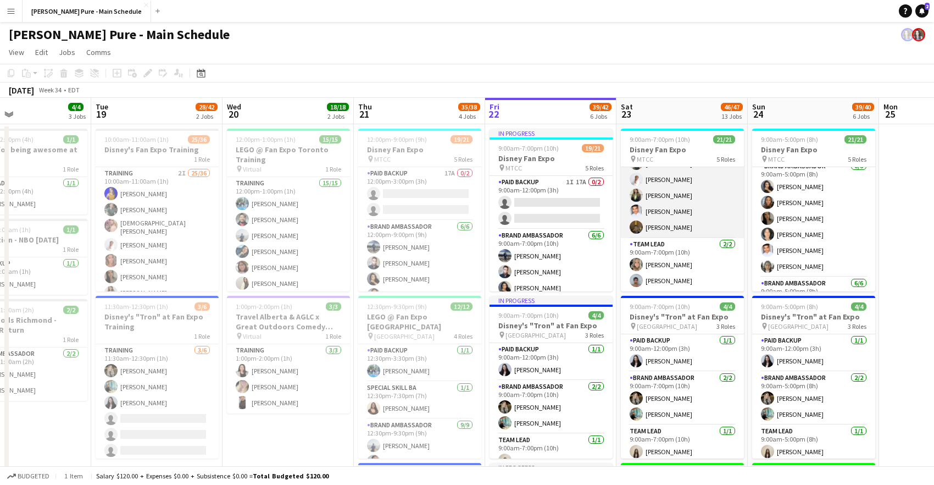
scroll to position [315, 0]
